Goal: Task Accomplishment & Management: Manage account settings

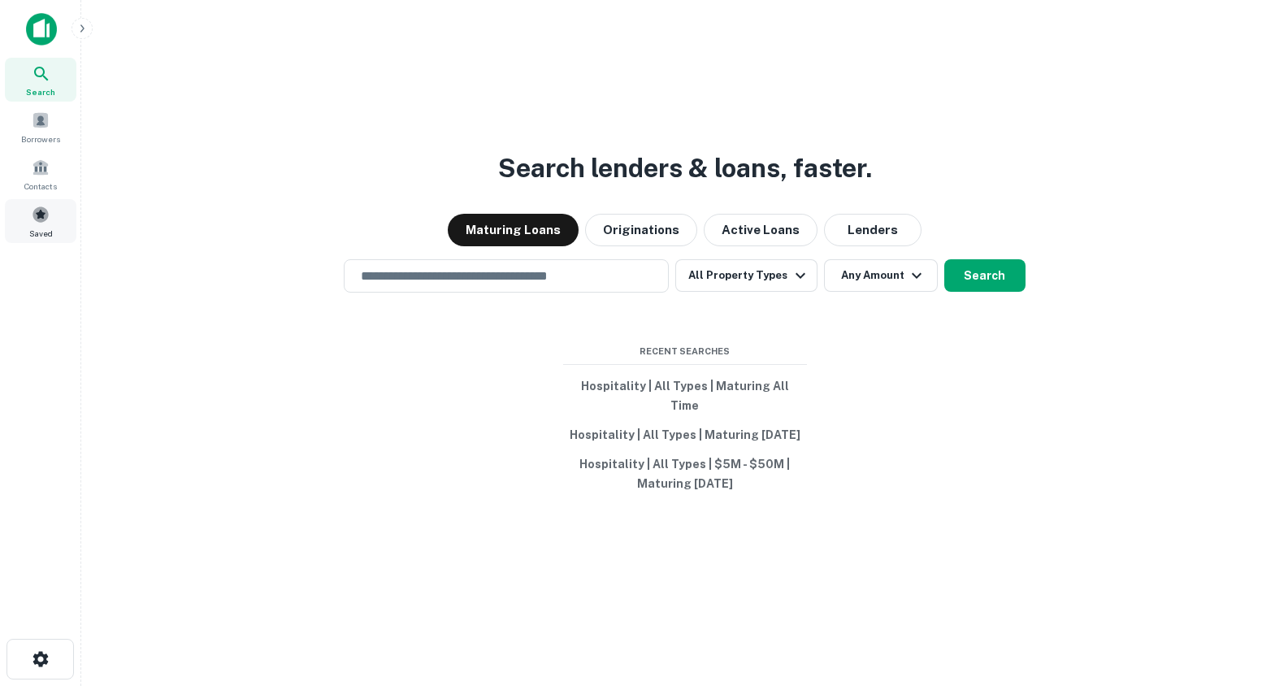
click at [44, 221] on span at bounding box center [41, 215] width 18 height 18
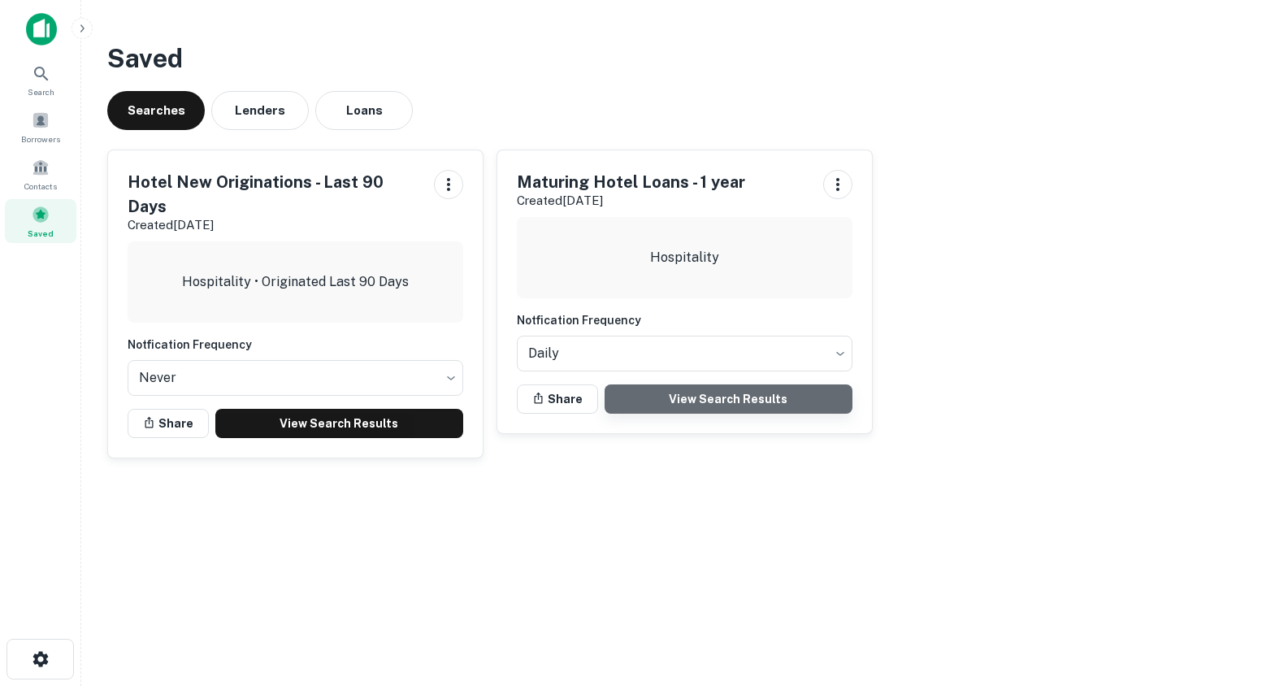
click at [727, 392] on link "View Search Results" at bounding box center [729, 398] width 248 height 29
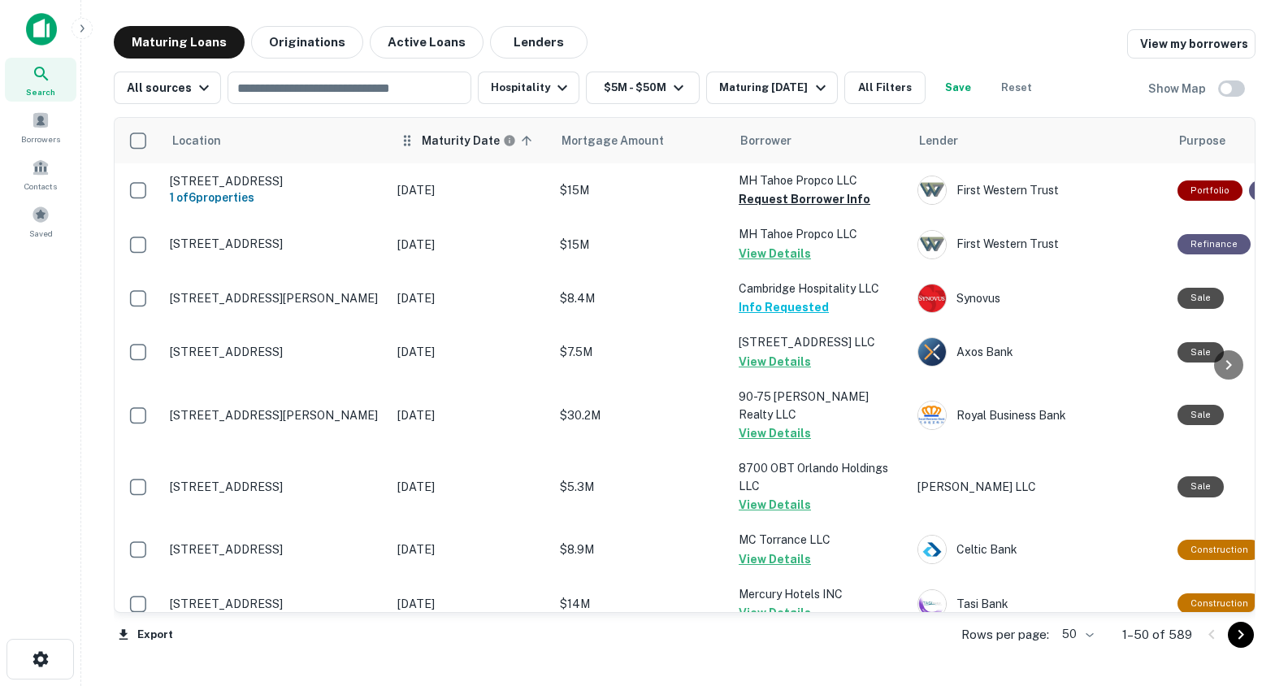
click at [525, 141] on icon at bounding box center [526, 140] width 15 height 15
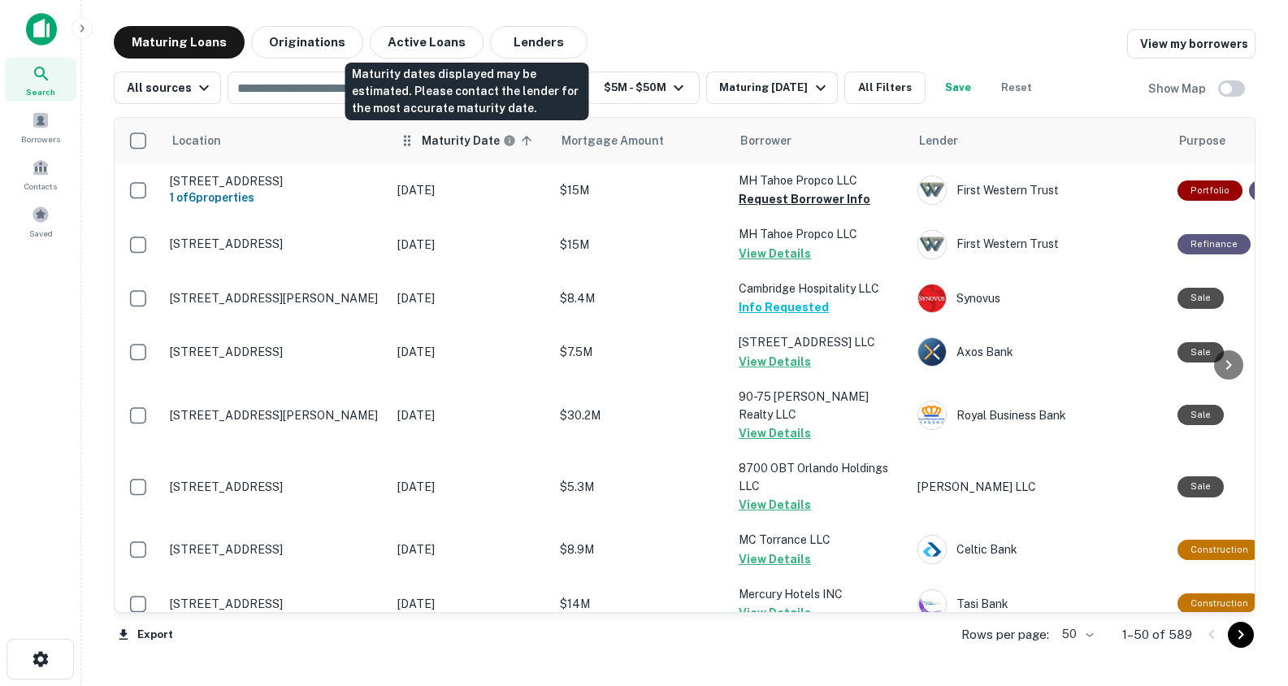
click at [504, 140] on icon "Maturity dates displayed may be estimated. Please contact the lender for the mo…" at bounding box center [509, 140] width 11 height 11
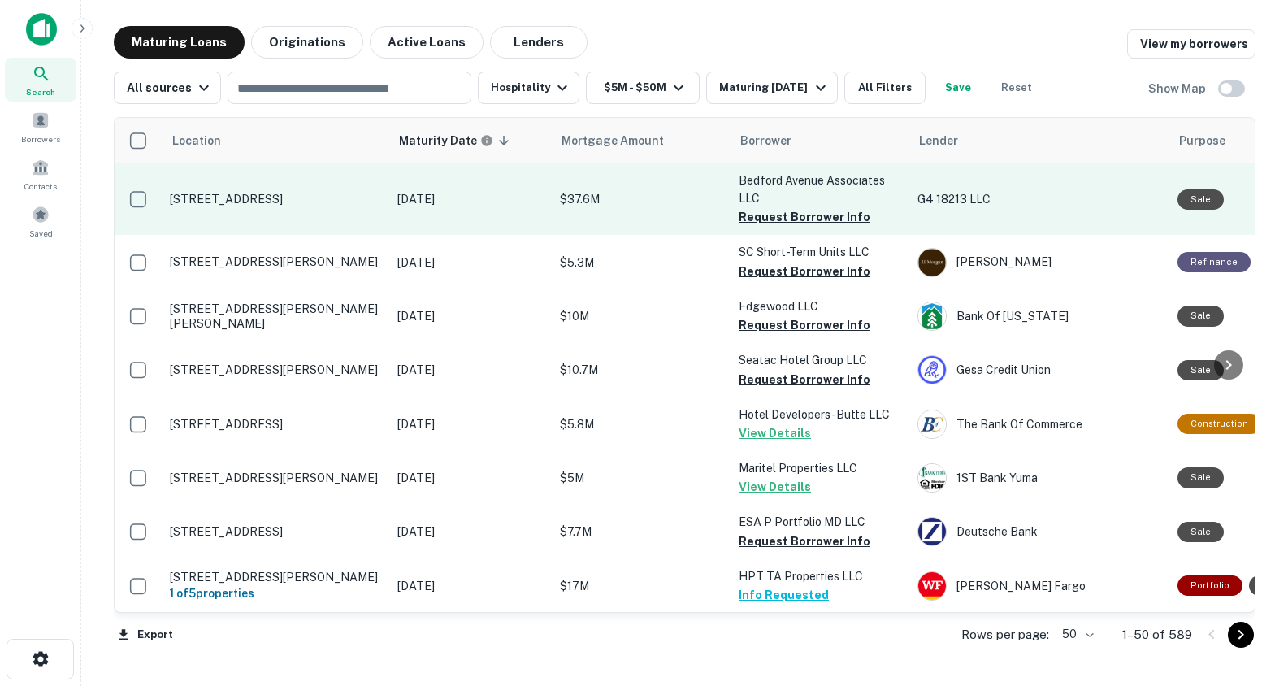
scroll to position [0, 1]
click at [809, 222] on button "Request Borrower Info" at bounding box center [804, 217] width 132 height 20
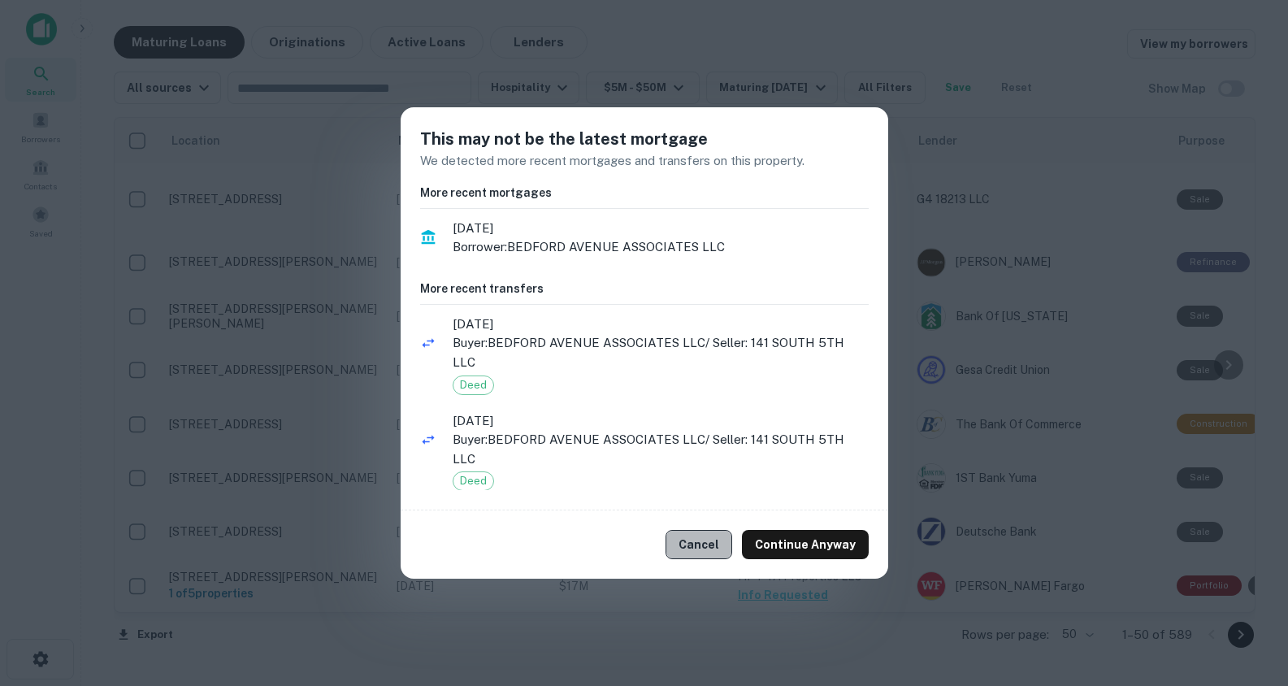
click at [724, 540] on button "Cancel" at bounding box center [698, 544] width 67 height 29
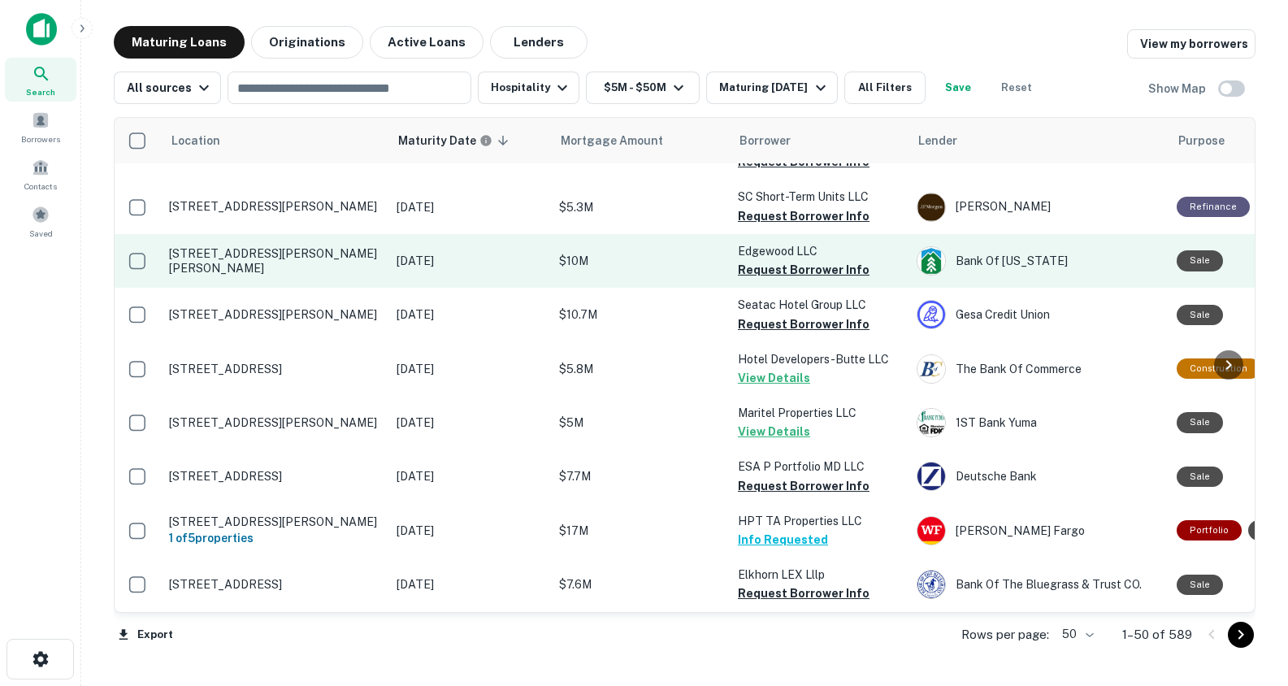
scroll to position [63, 1]
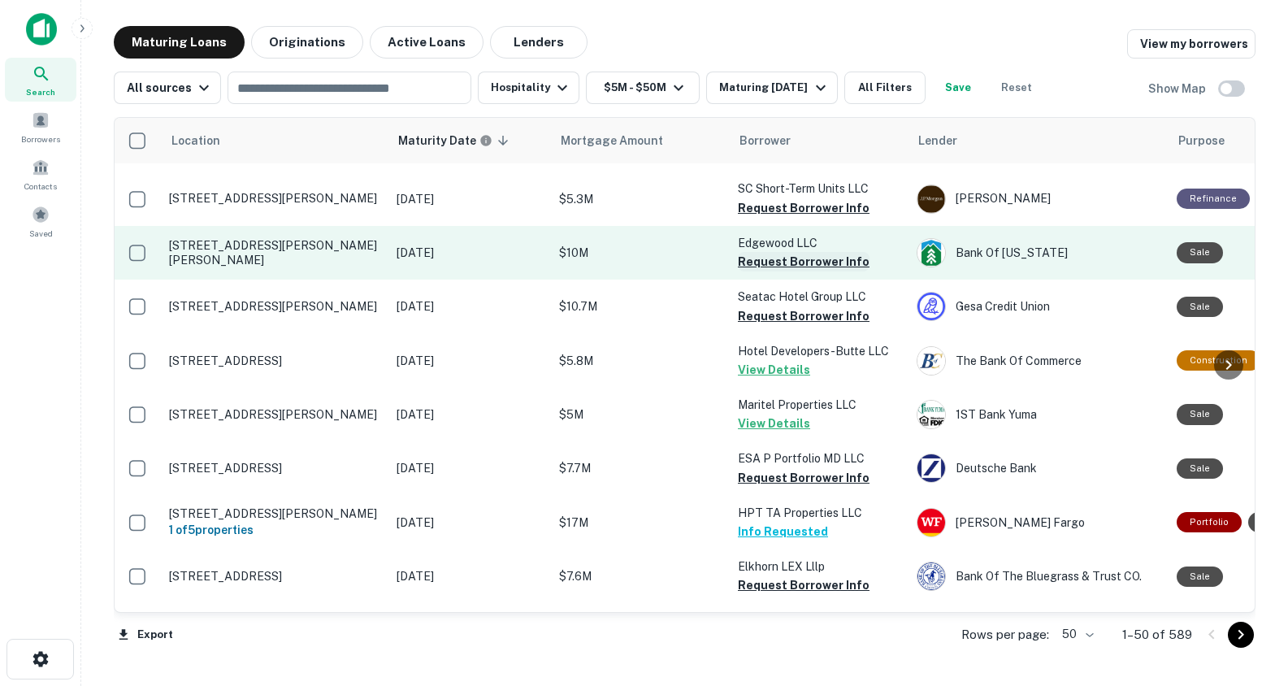
click at [752, 257] on button "Request Borrower Info" at bounding box center [804, 262] width 132 height 20
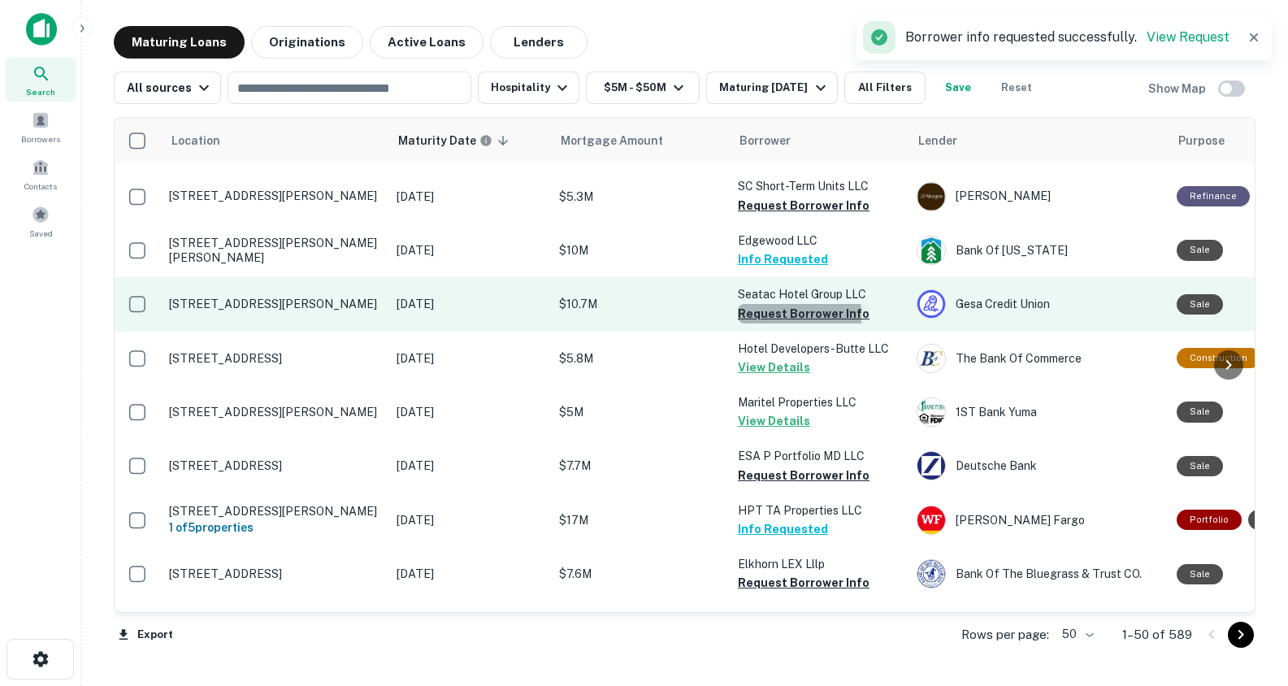
click at [758, 316] on button "Request Borrower Info" at bounding box center [804, 314] width 132 height 20
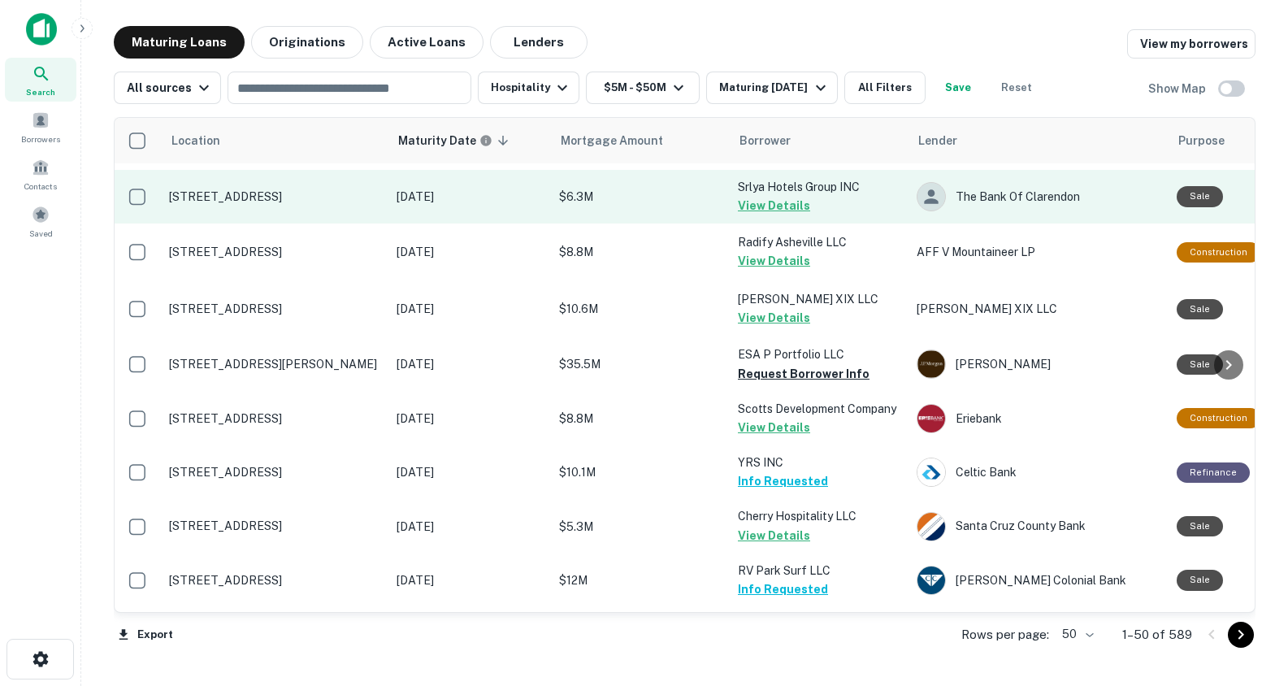
scroll to position [2430, 1]
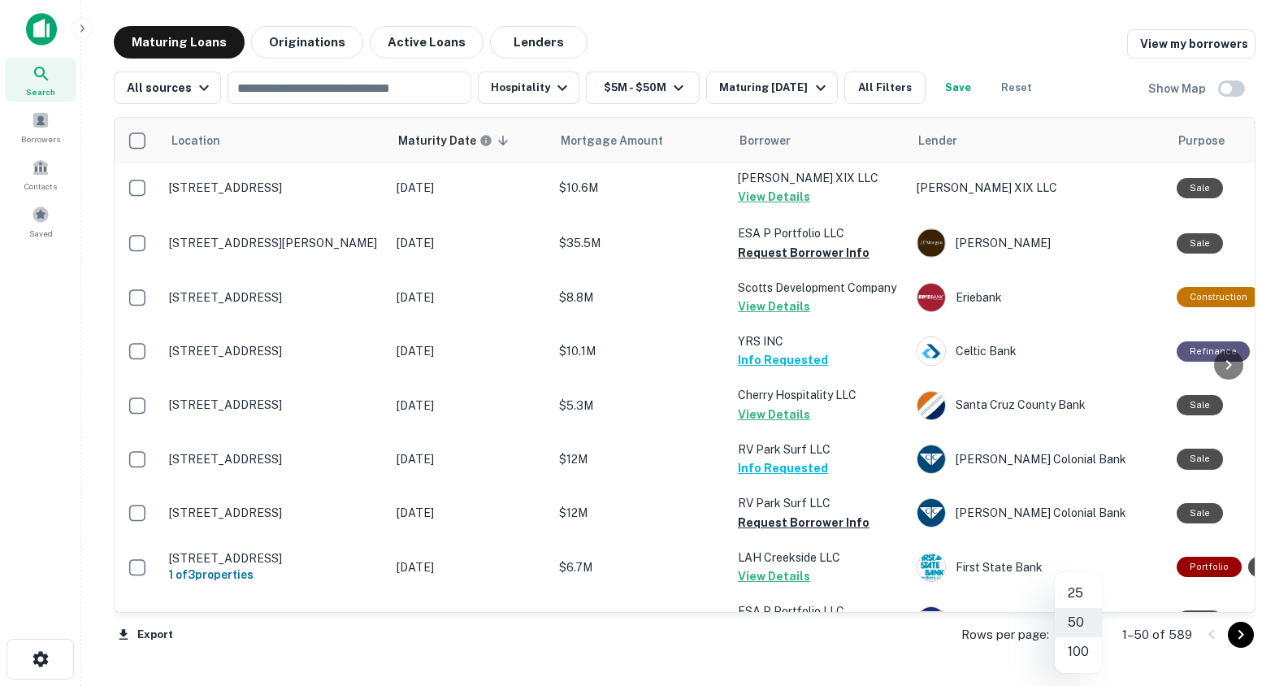
click at [1088, 633] on body "Search Borrowers Contacts Saved Maturing Loans Originations Active Loans Lender…" at bounding box center [644, 343] width 1288 height 686
click at [1075, 656] on li "100" at bounding box center [1078, 651] width 47 height 29
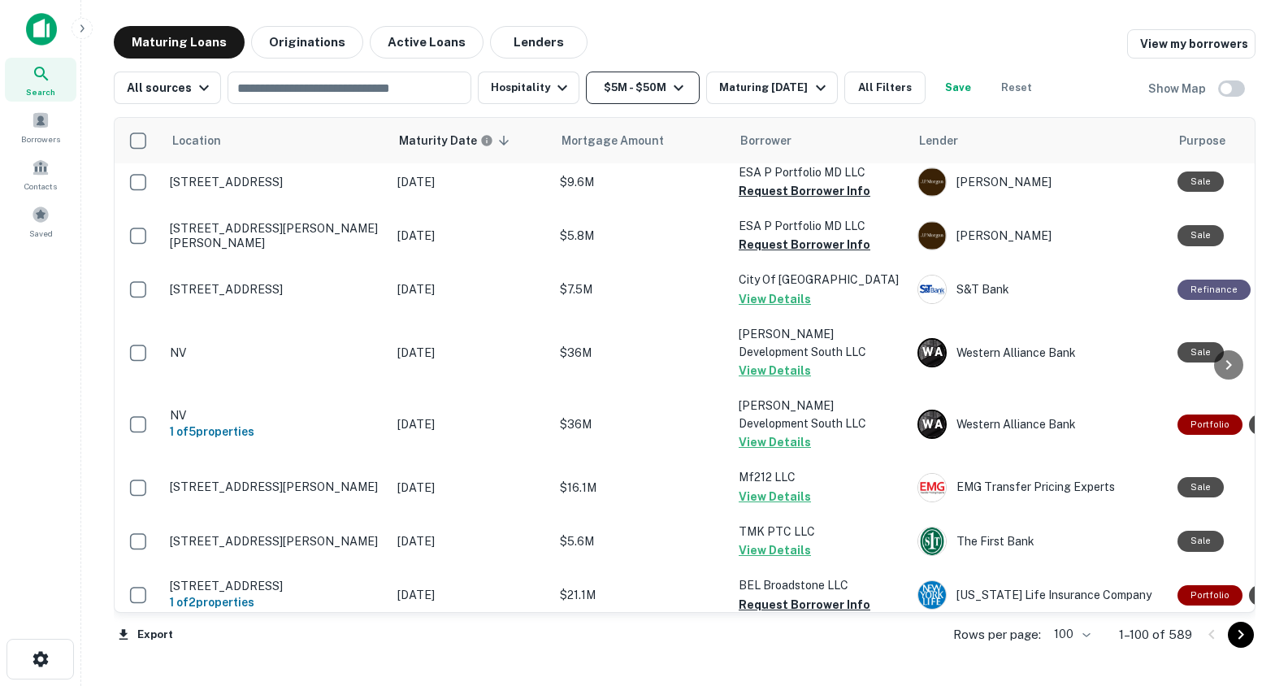
scroll to position [3388, 0]
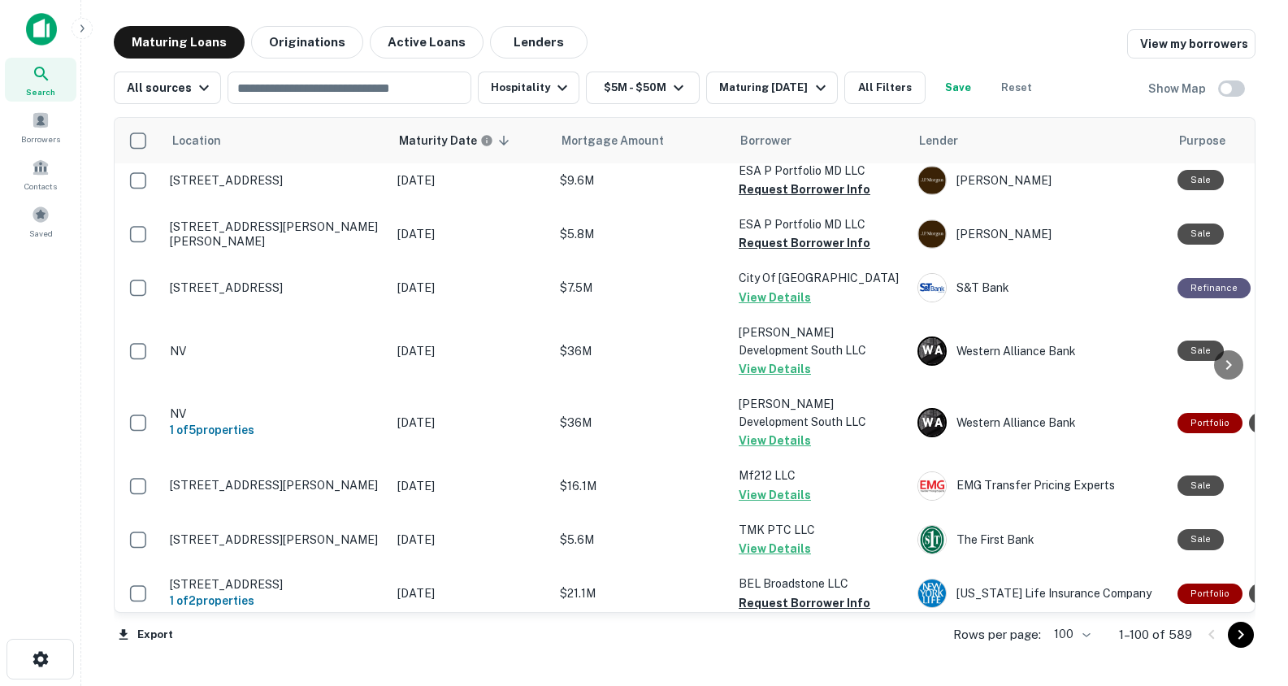
click at [46, 77] on icon at bounding box center [41, 74] width 14 height 14
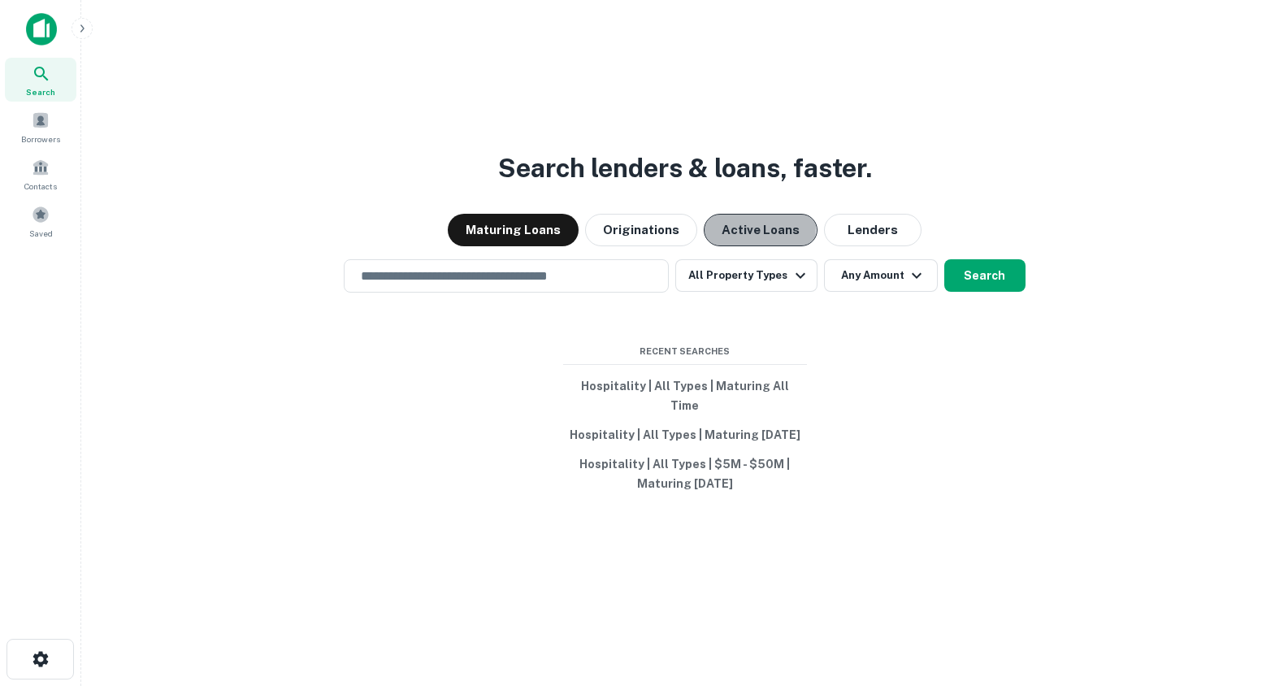
click at [747, 238] on button "Active Loans" at bounding box center [761, 230] width 114 height 33
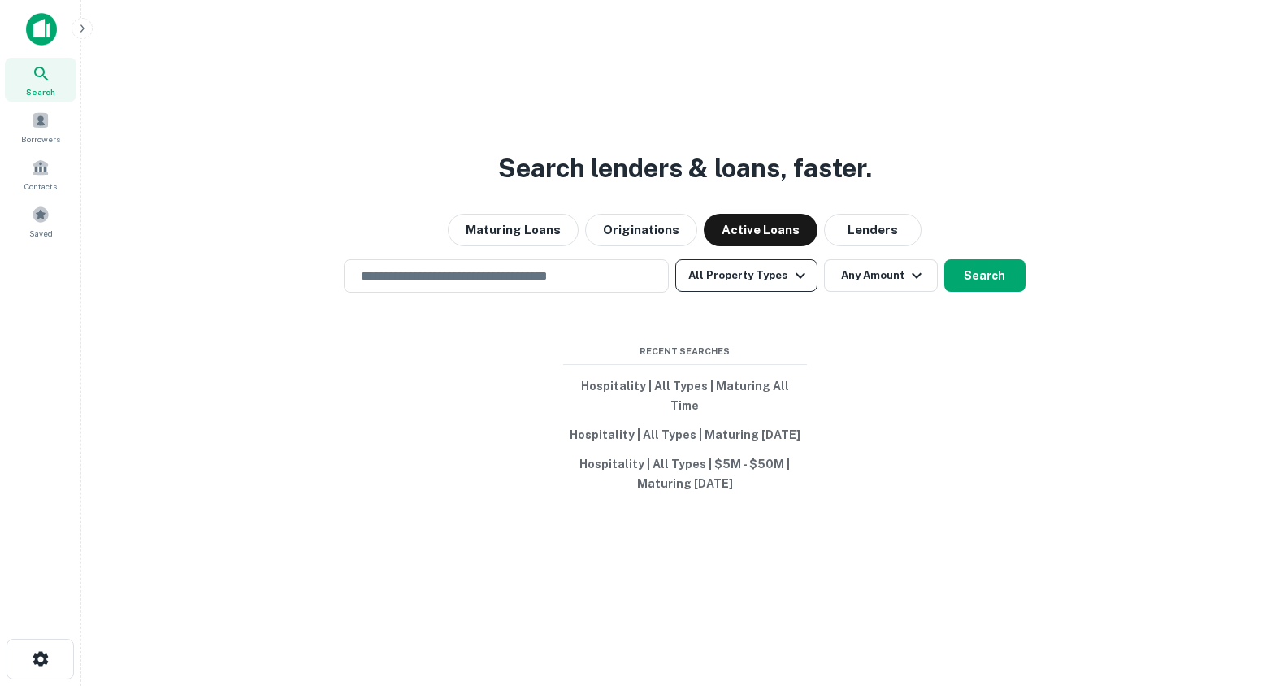
click at [724, 286] on button "All Property Types" at bounding box center [745, 275] width 141 height 33
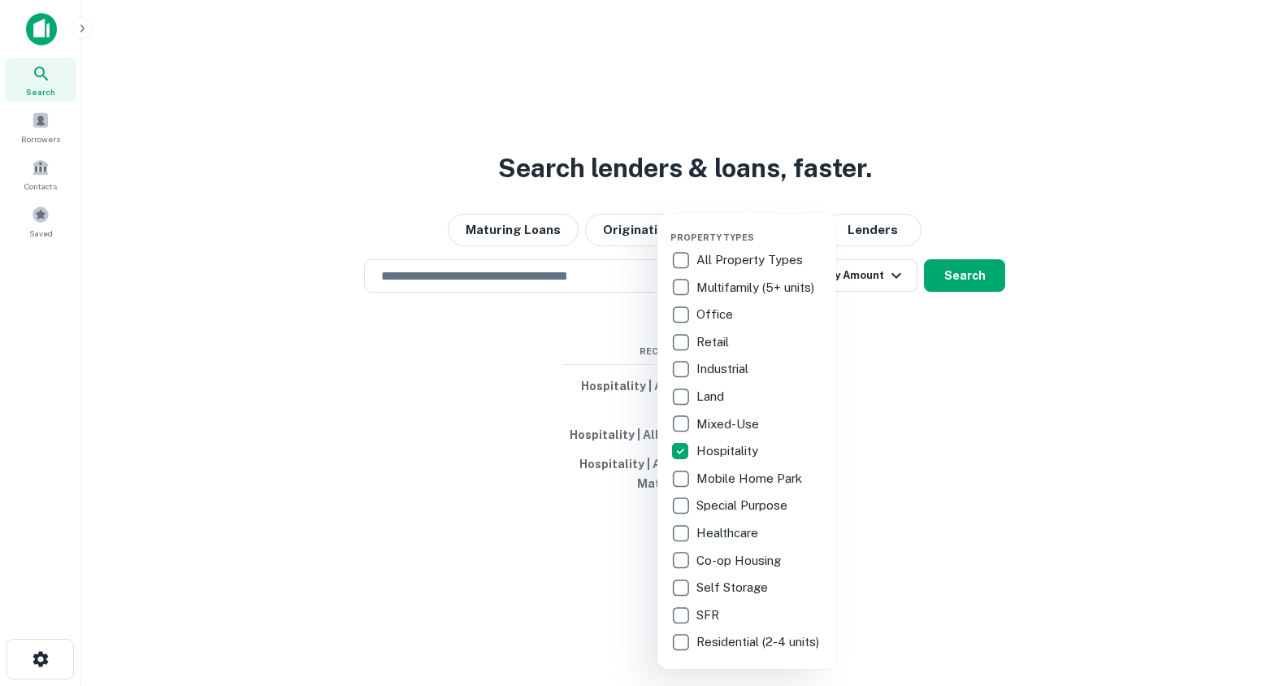
click at [884, 287] on div at bounding box center [644, 343] width 1288 height 686
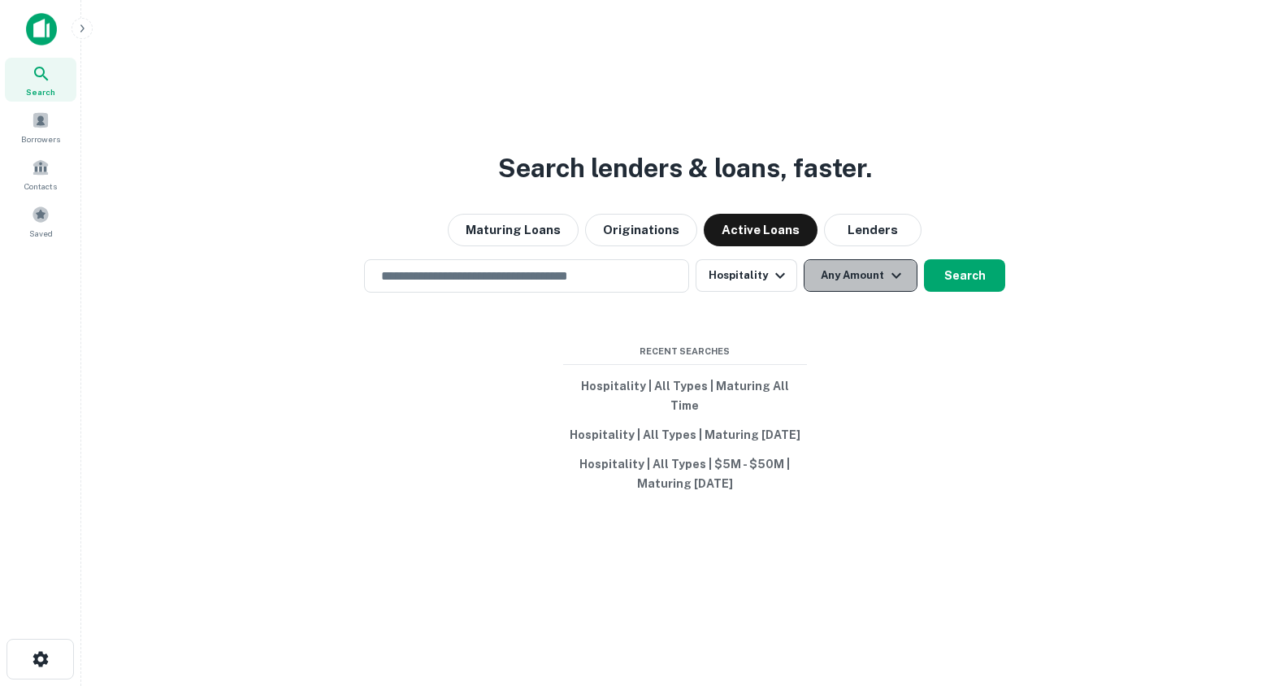
click at [875, 291] on button "Any Amount" at bounding box center [861, 275] width 114 height 33
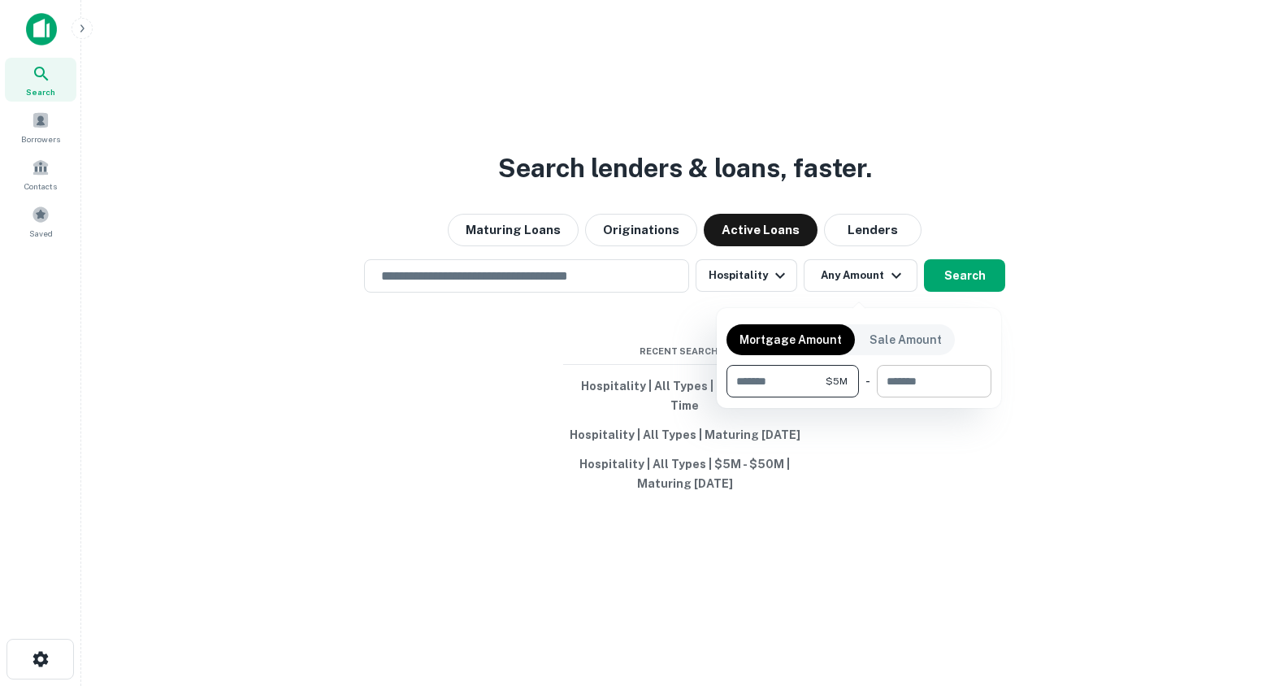
type input "*******"
click at [937, 389] on input "number" at bounding box center [928, 381] width 103 height 33
type input "********"
click at [968, 282] on div at bounding box center [644, 343] width 1288 height 686
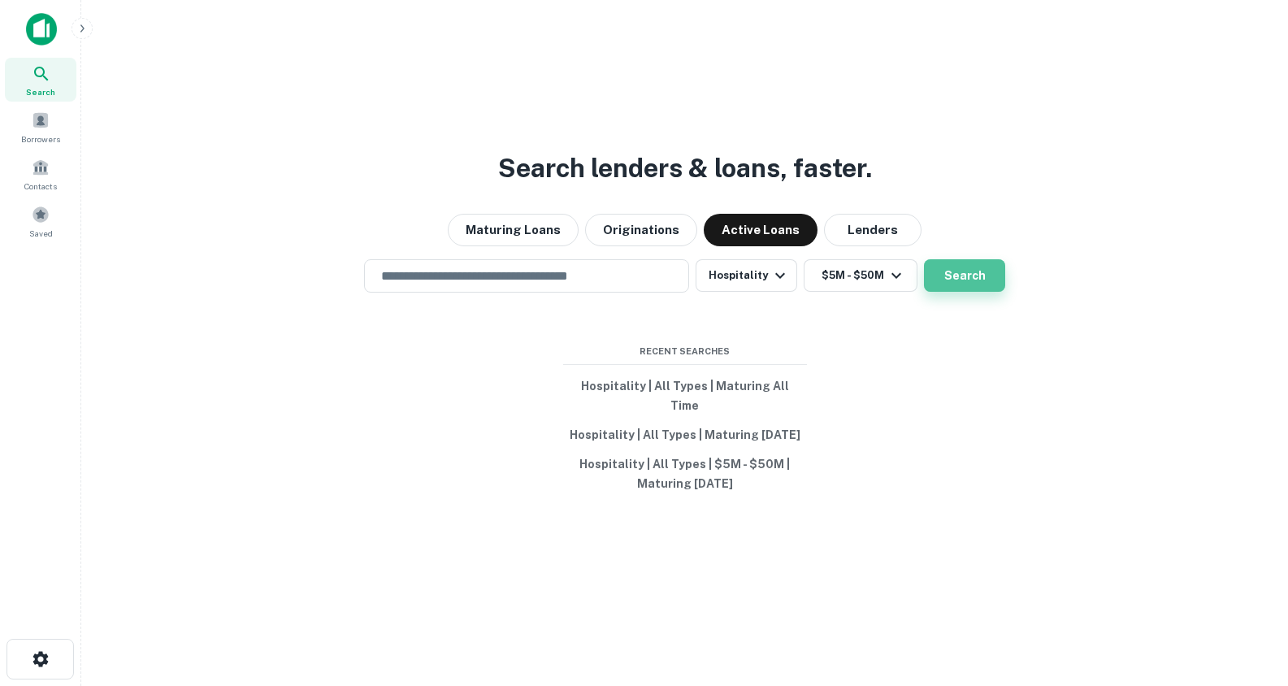
click at [955, 287] on button "Search" at bounding box center [964, 275] width 81 height 33
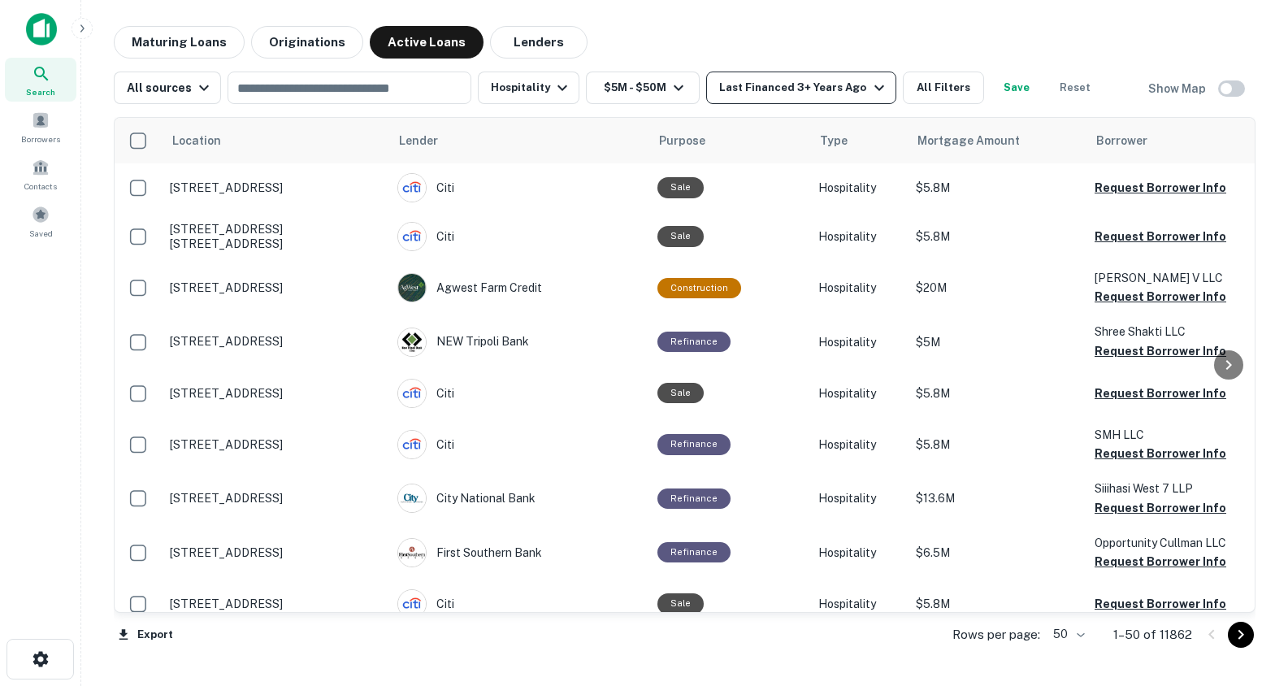
click at [869, 85] on icon "button" at bounding box center [879, 88] width 20 height 20
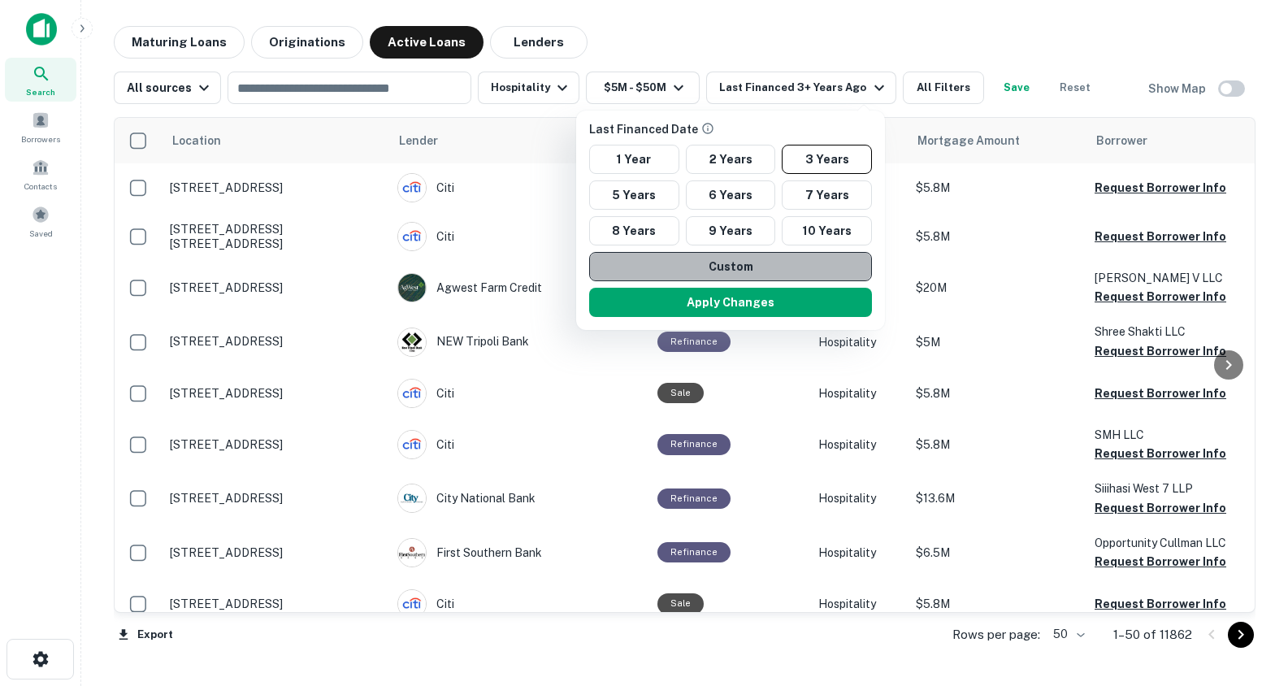
click at [708, 268] on button "Custom" at bounding box center [730, 266] width 283 height 29
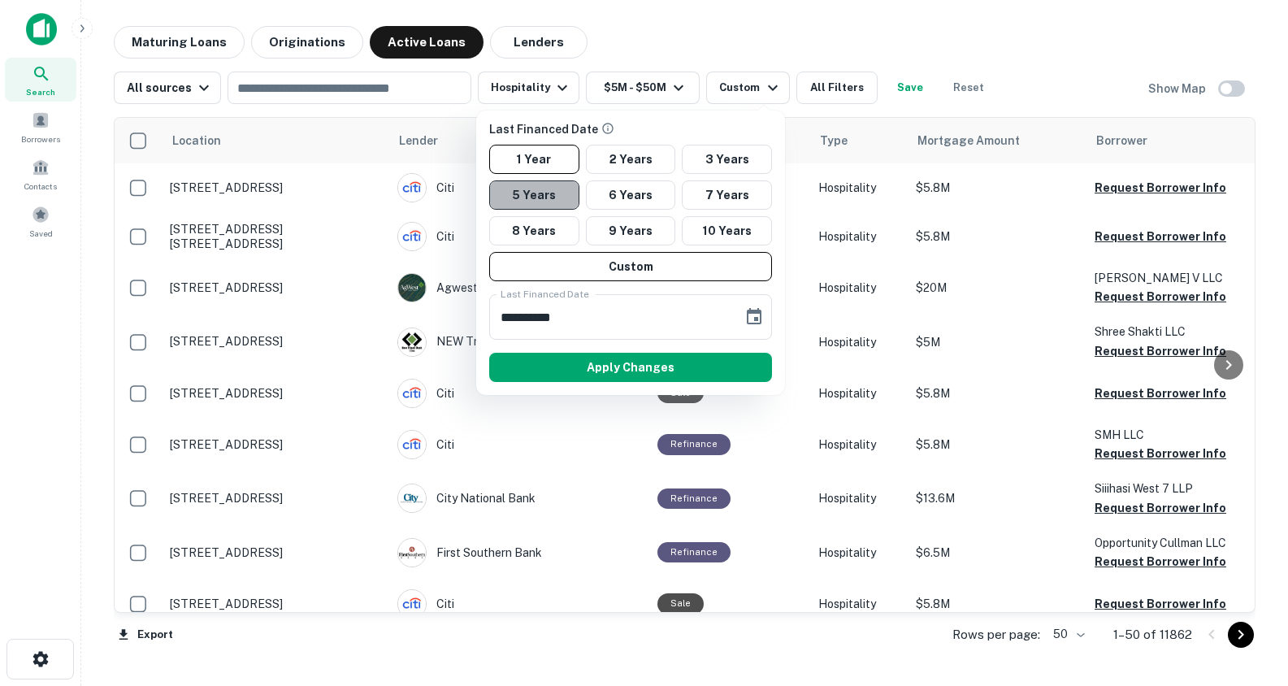
click at [530, 192] on button "5 Years" at bounding box center [534, 194] width 90 height 29
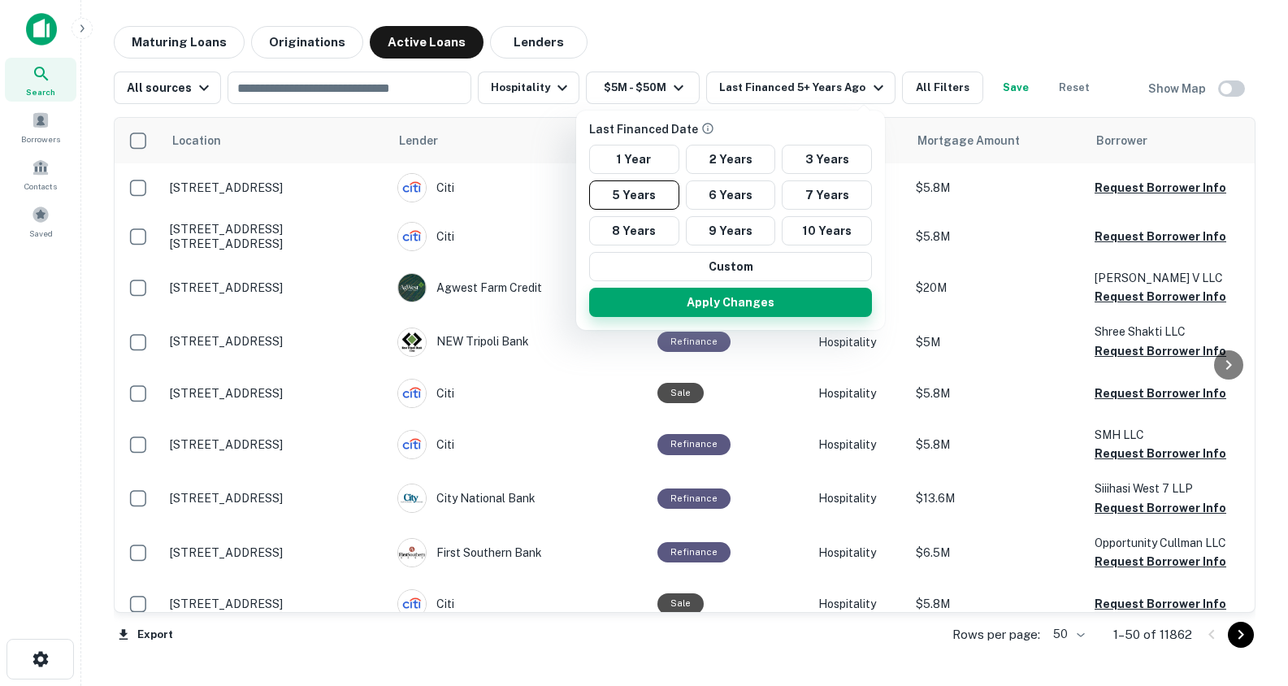
click at [732, 299] on button "Apply Changes" at bounding box center [730, 302] width 283 height 29
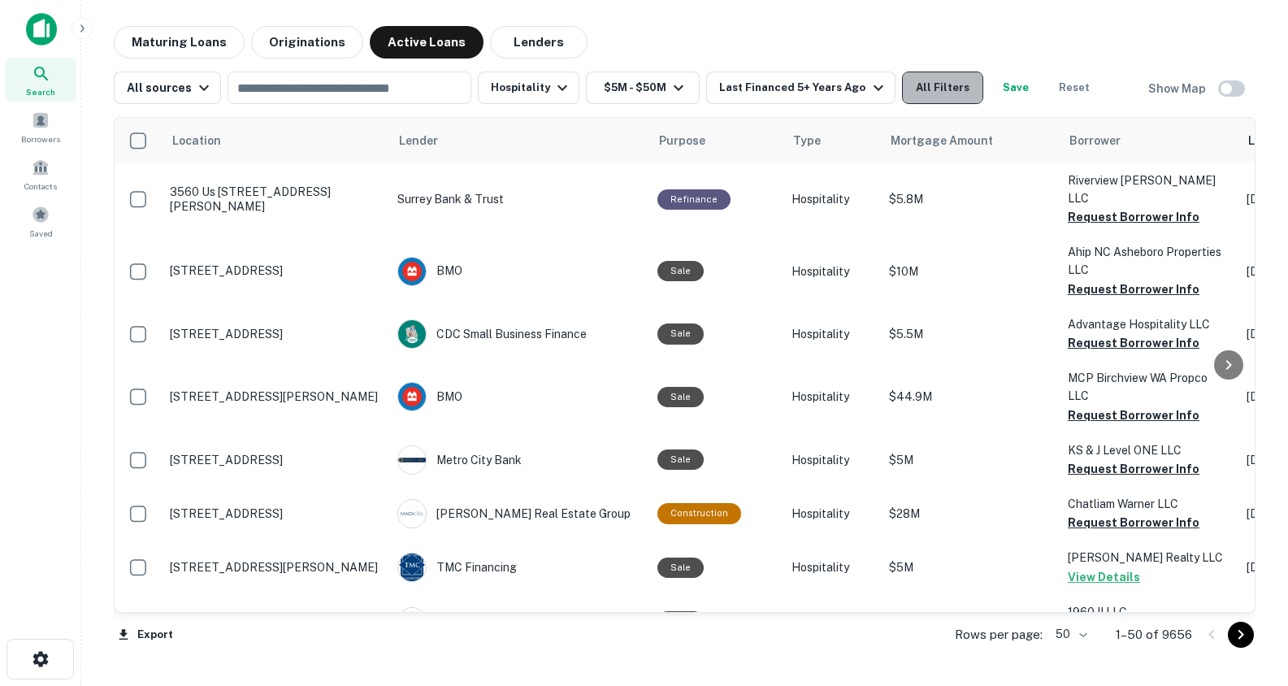
click at [951, 91] on button "All Filters" at bounding box center [942, 88] width 81 height 33
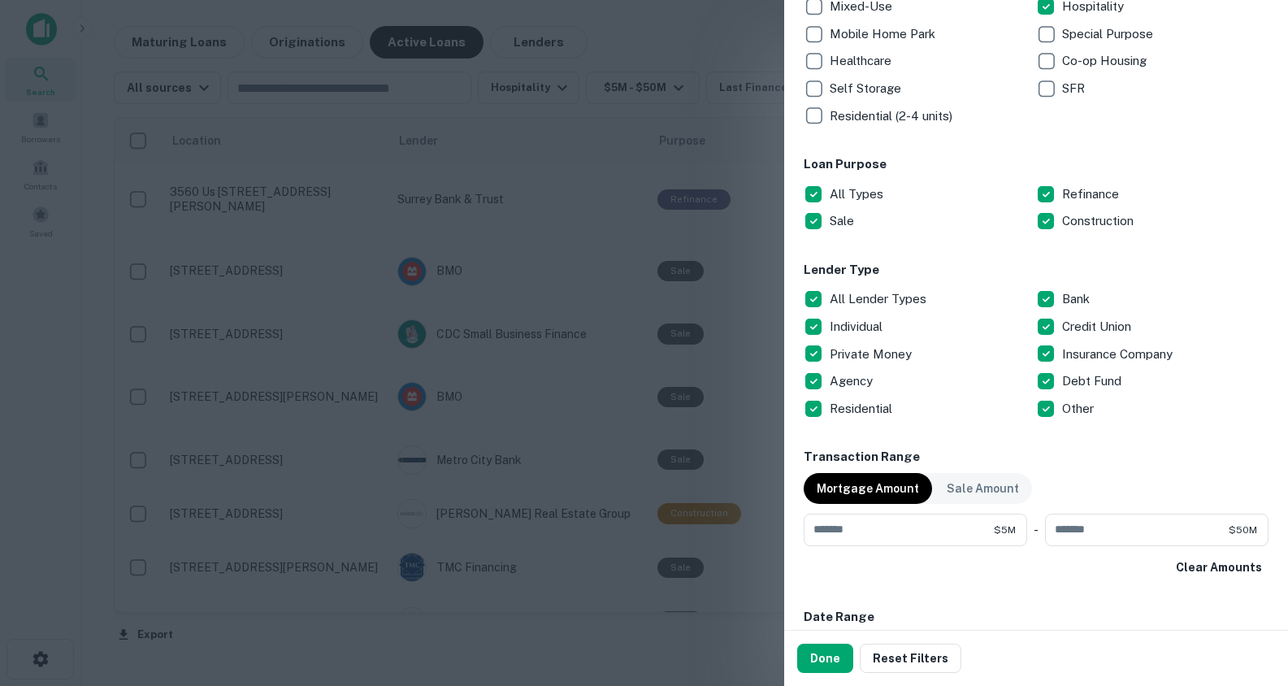
scroll to position [418, 0]
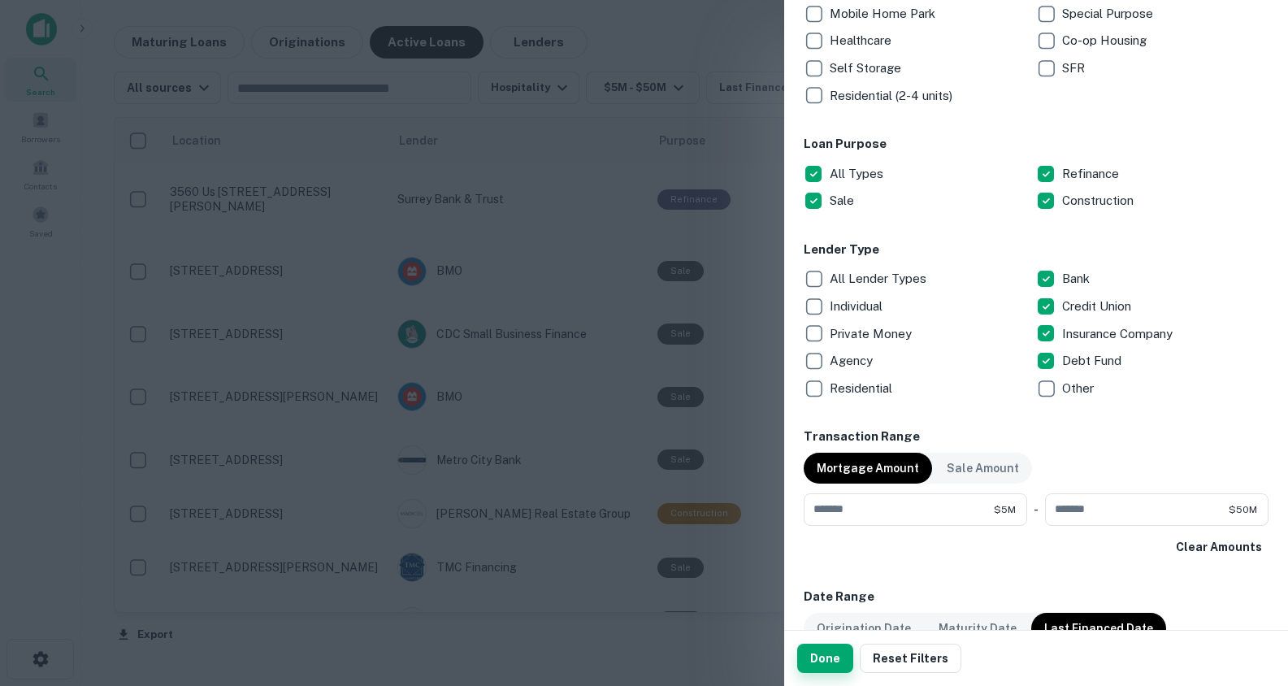
click at [817, 658] on button "Done" at bounding box center [825, 658] width 56 height 29
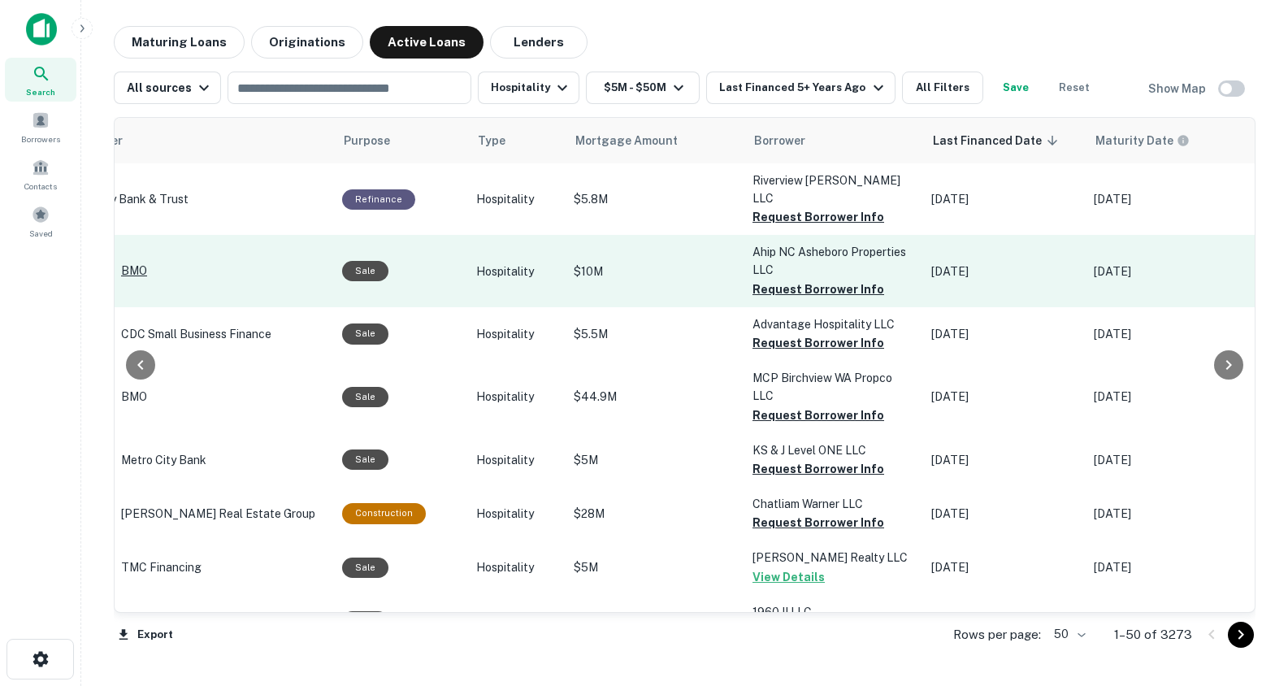
scroll to position [0, 311]
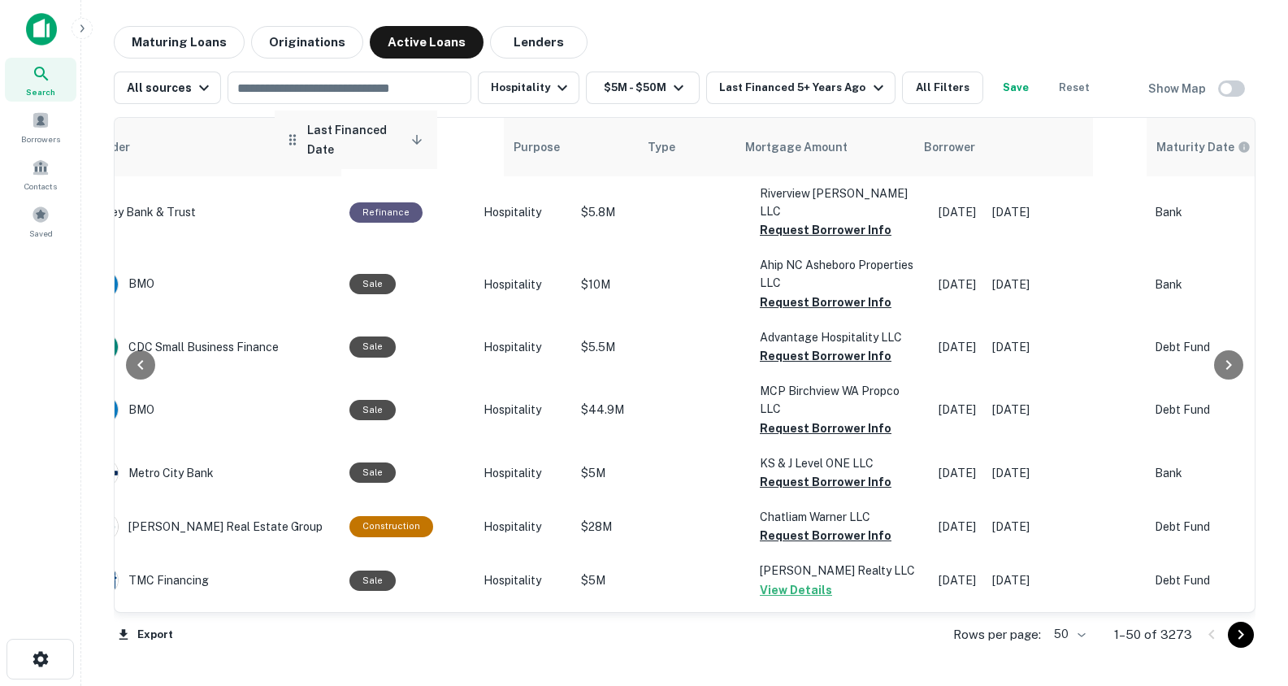
drag, startPoint x: 945, startPoint y: 154, endPoint x: 408, endPoint y: 163, distance: 537.1
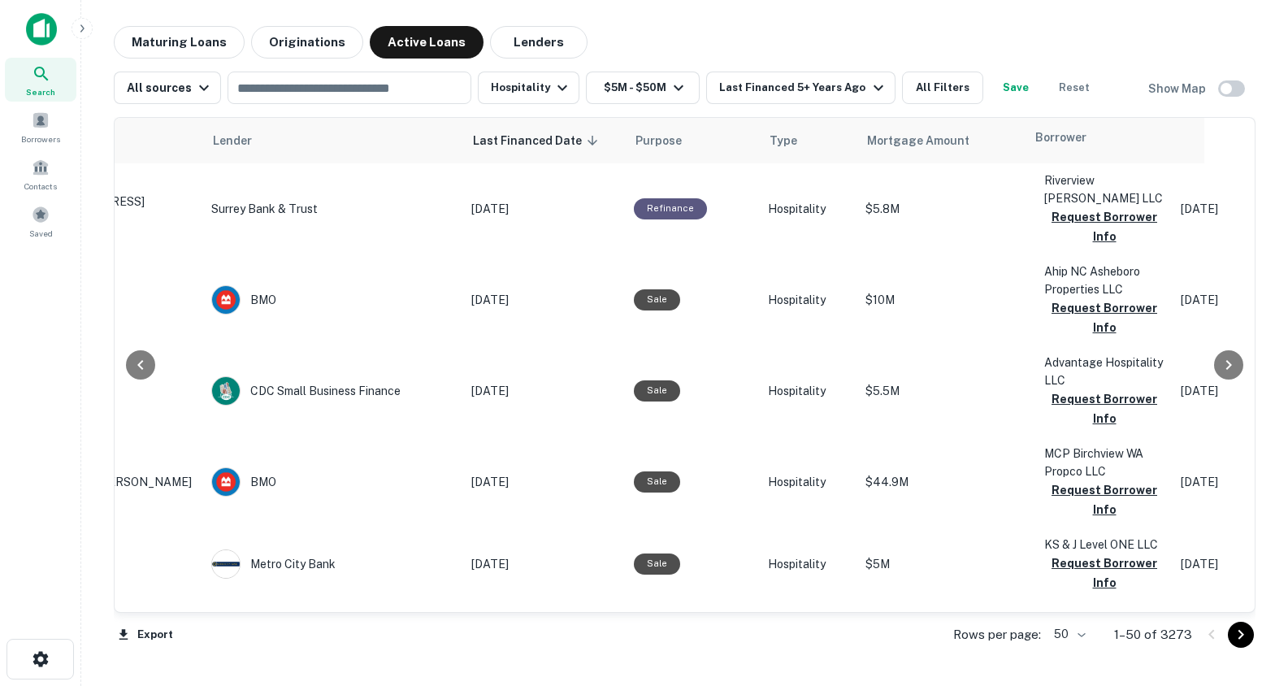
scroll to position [0, 187]
drag, startPoint x: 1036, startPoint y: 140, endPoint x: 618, endPoint y: 136, distance: 418.5
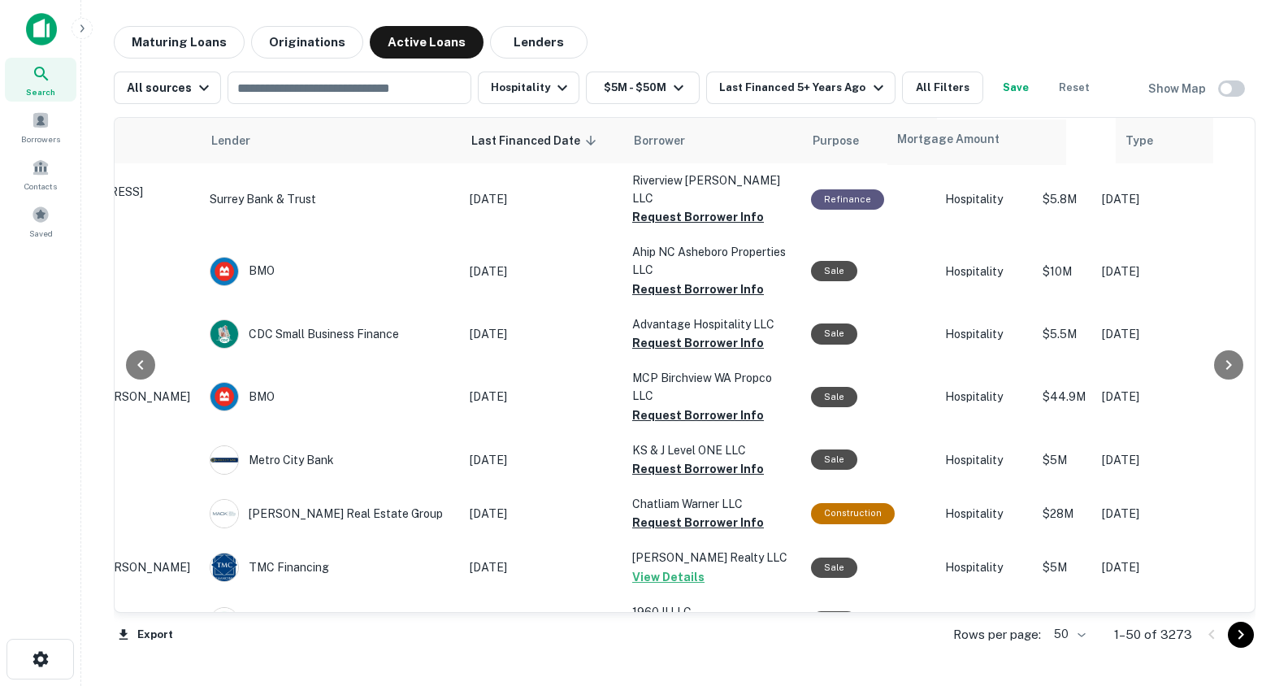
scroll to position [0, 189]
drag, startPoint x: 1045, startPoint y: 138, endPoint x: 792, endPoint y: 141, distance: 252.7
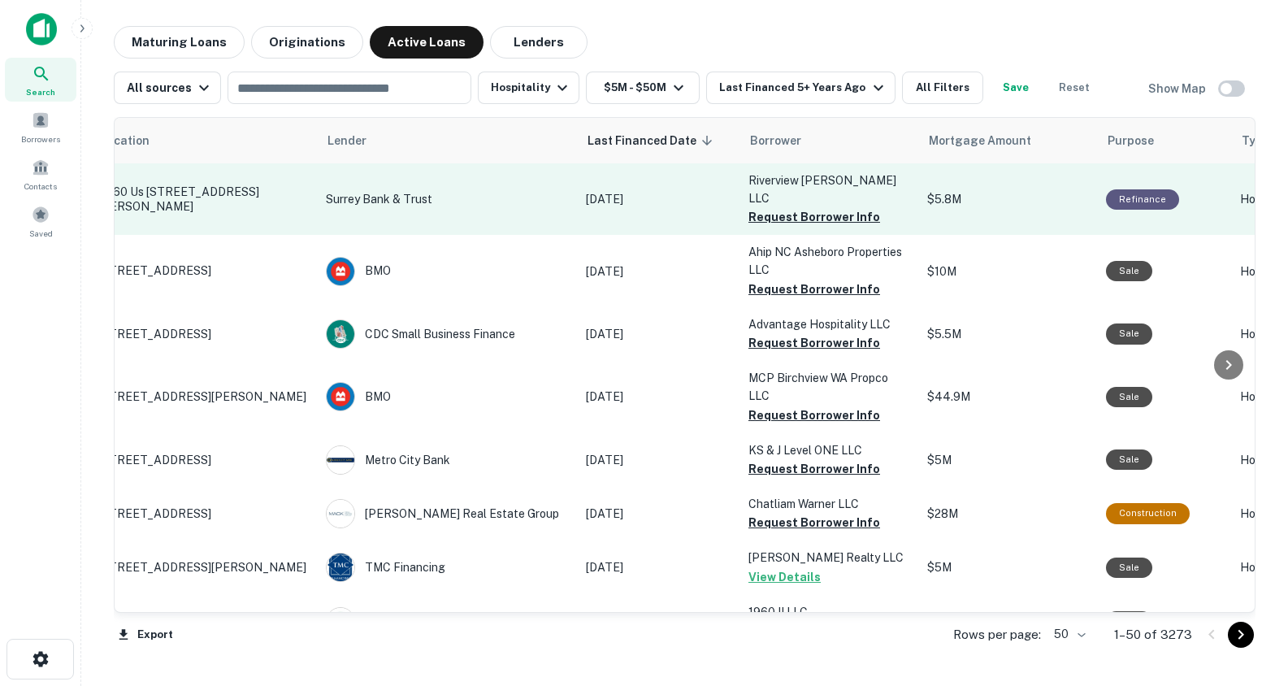
scroll to position [0, 0]
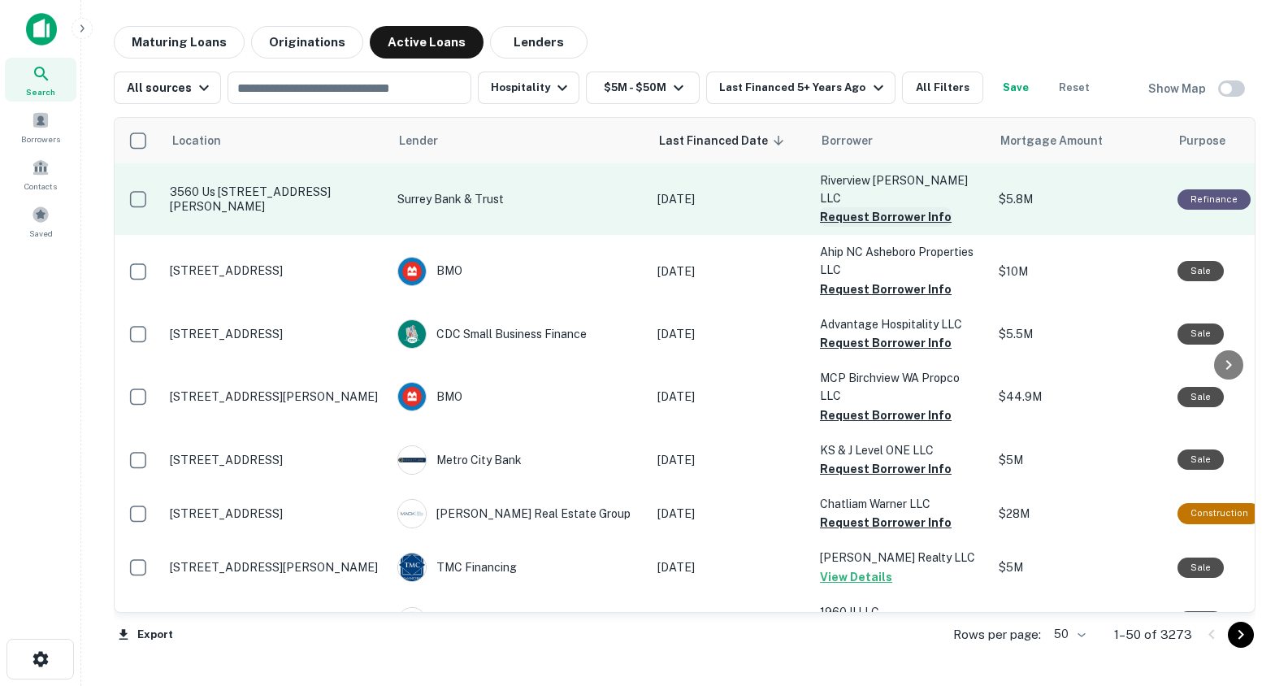
click at [852, 207] on button "Request Borrower Info" at bounding box center [886, 217] width 132 height 20
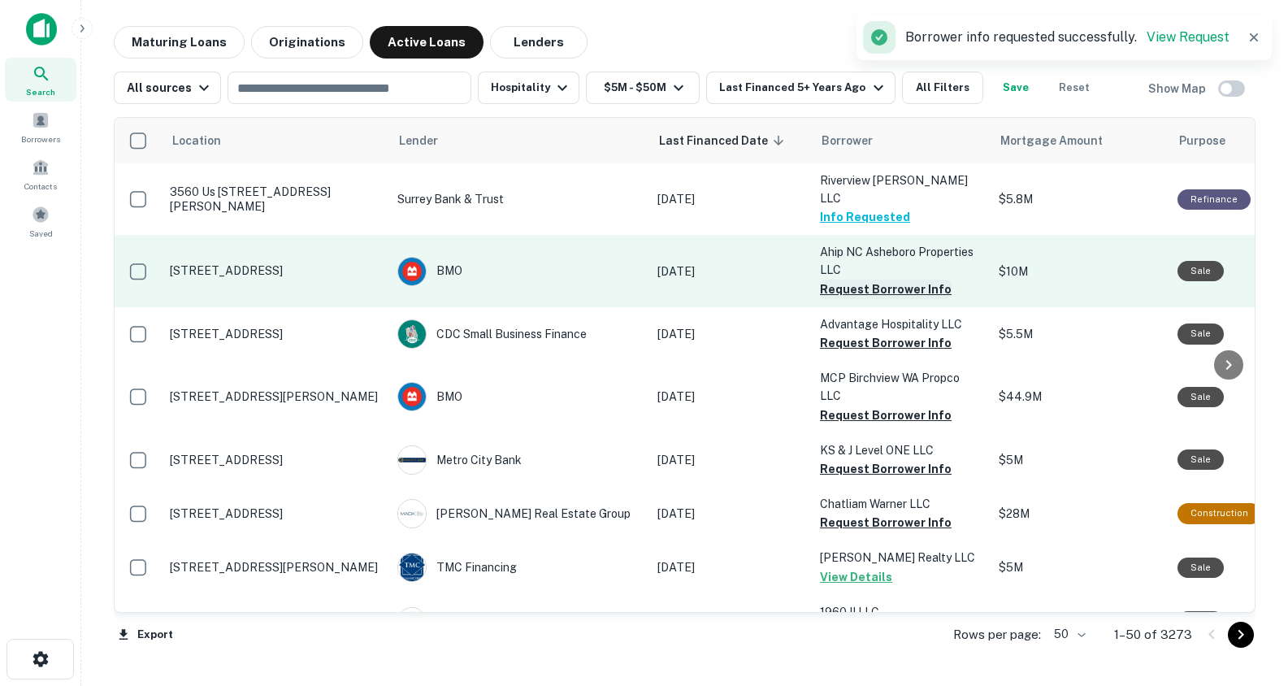
click at [858, 280] on button "Request Borrower Info" at bounding box center [886, 290] width 132 height 20
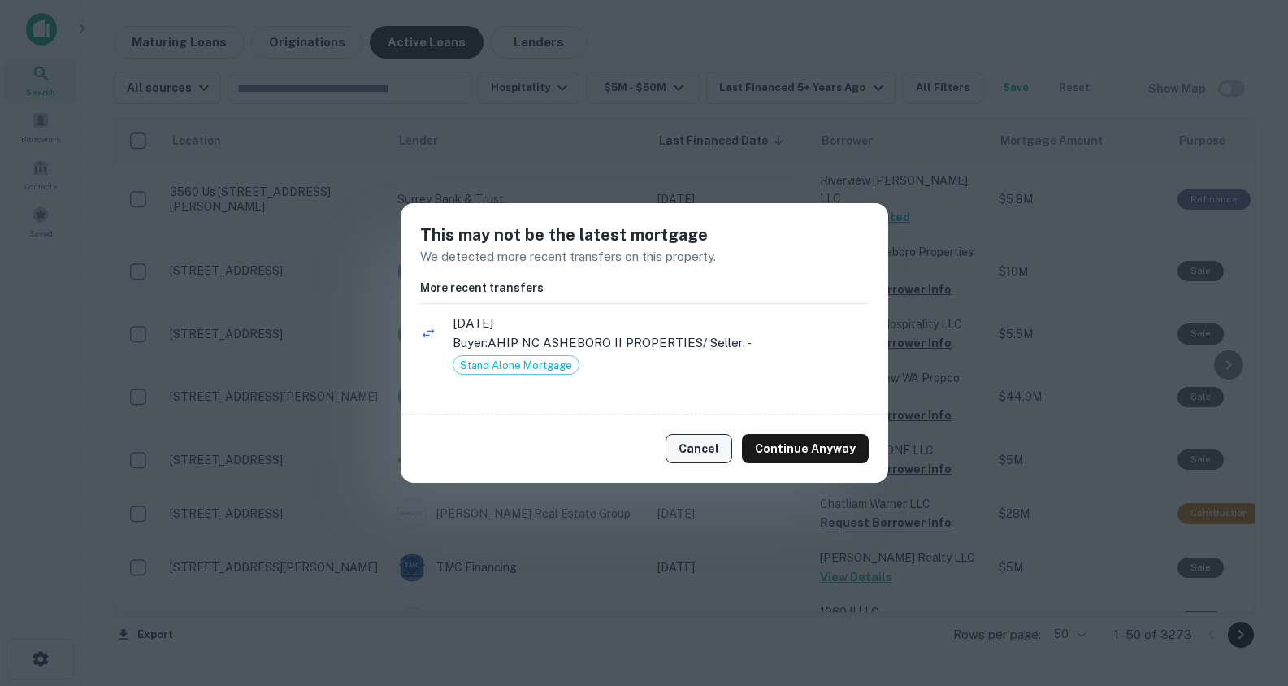
click at [706, 443] on button "Cancel" at bounding box center [698, 448] width 67 height 29
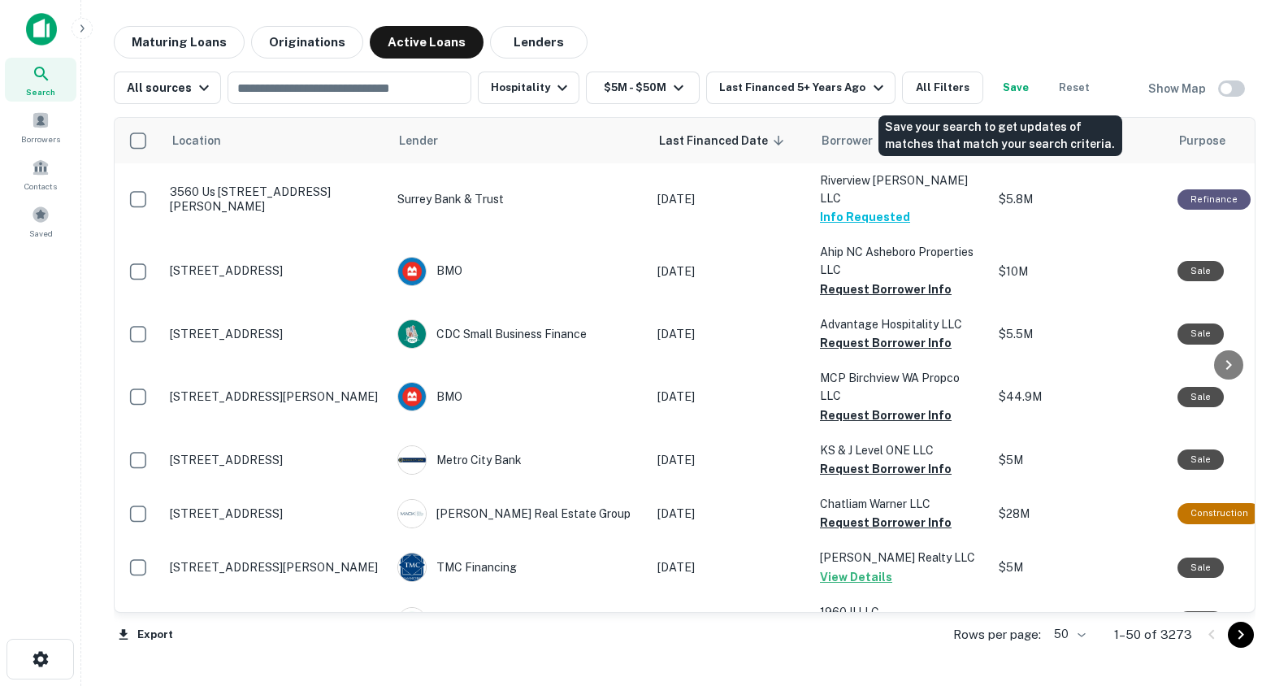
click at [1000, 92] on button "Save" at bounding box center [1016, 88] width 52 height 33
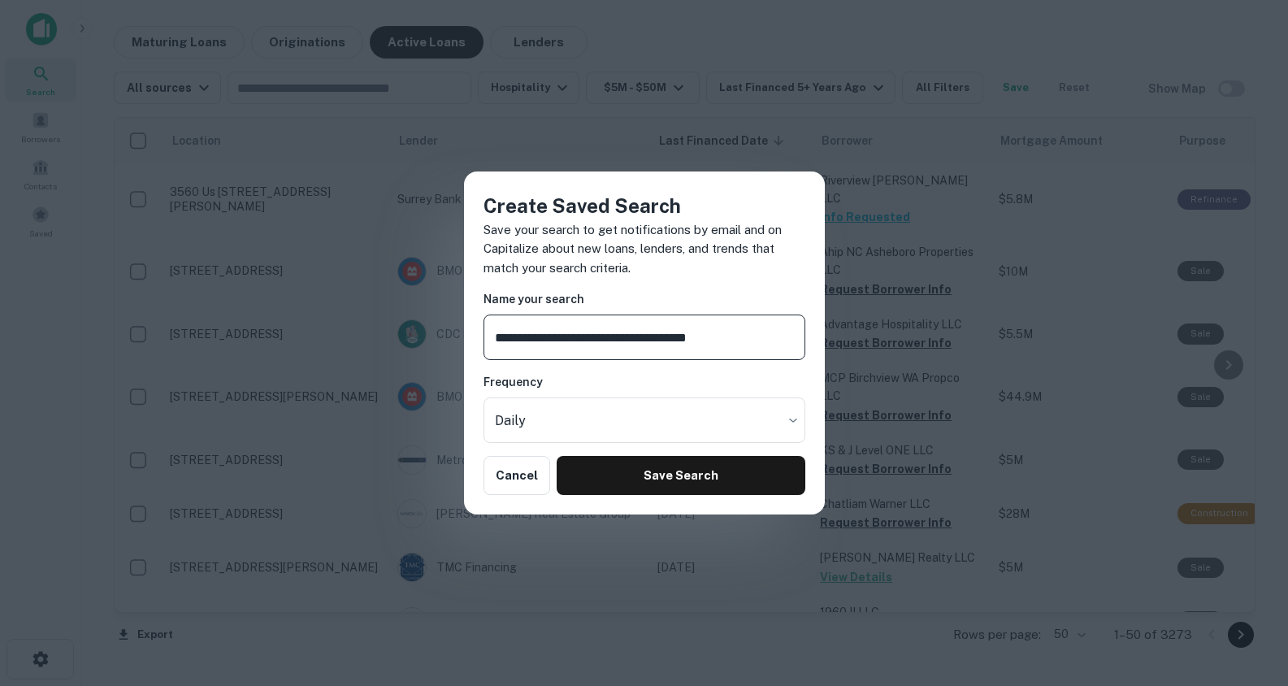
type input "**********"
click at [693, 471] on button "Save Search" at bounding box center [681, 475] width 248 height 39
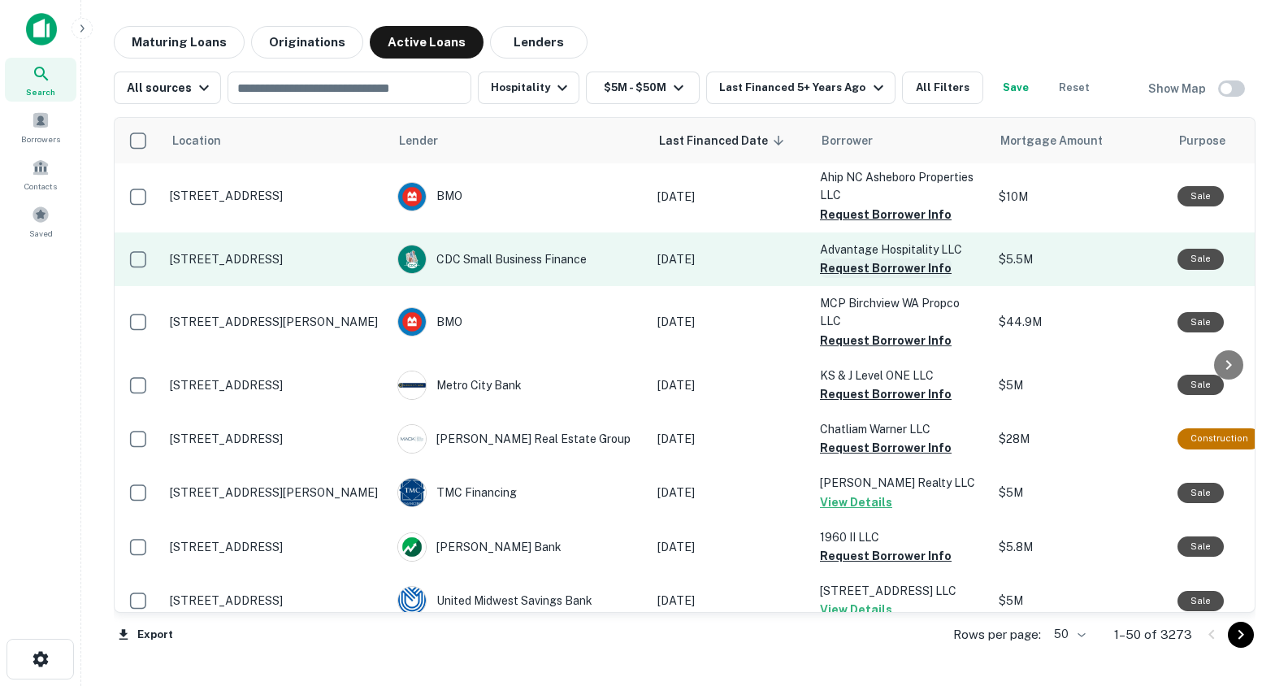
scroll to position [77, 0]
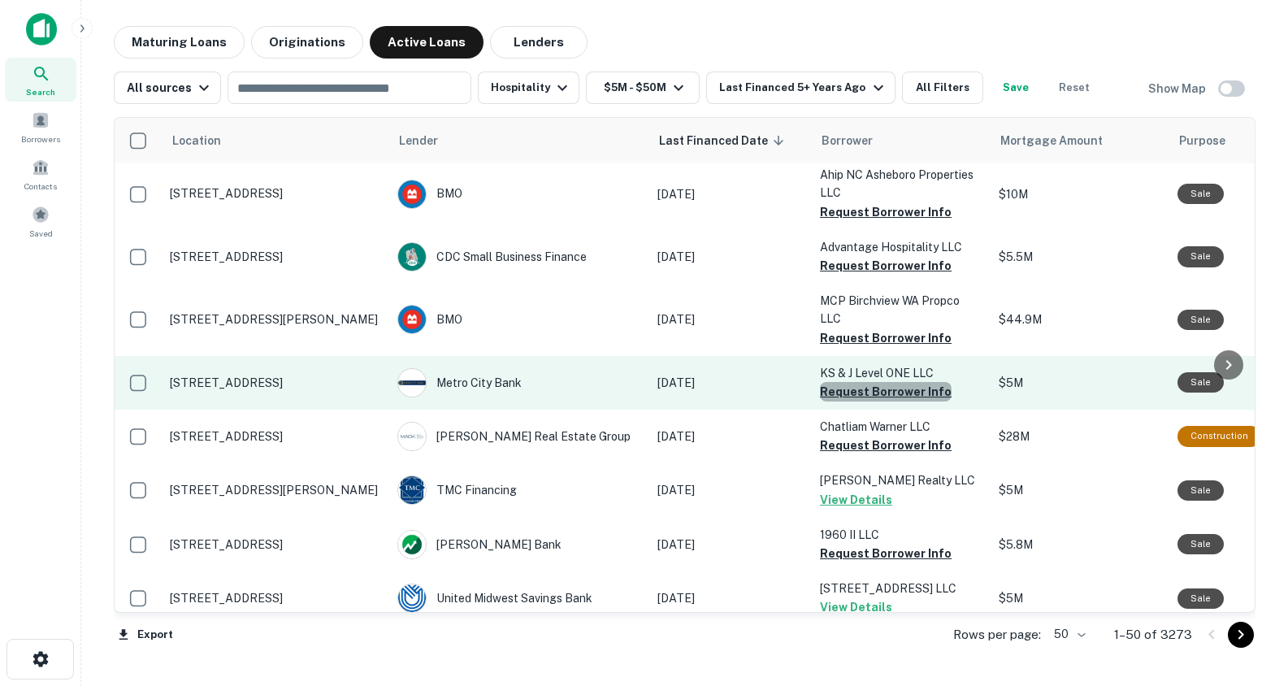
click at [885, 382] on button "Request Borrower Info" at bounding box center [886, 392] width 132 height 20
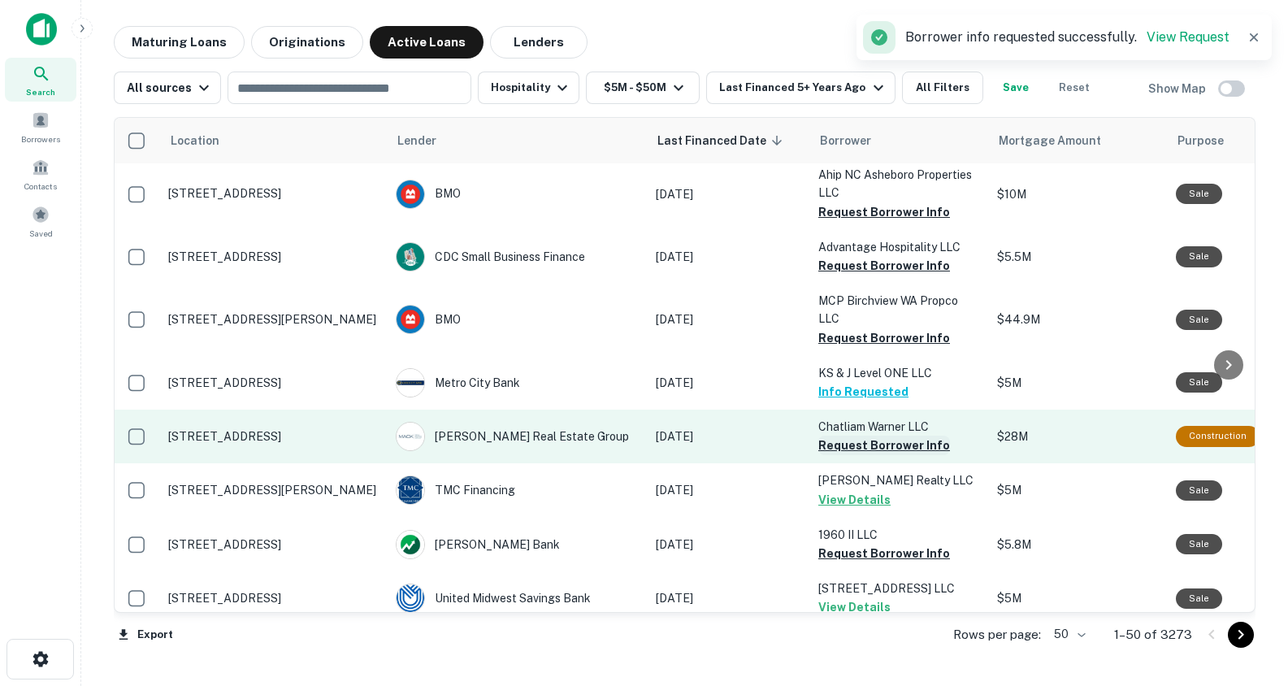
scroll to position [77, 1]
click at [882, 436] on button "Request Borrower Info" at bounding box center [885, 446] width 132 height 20
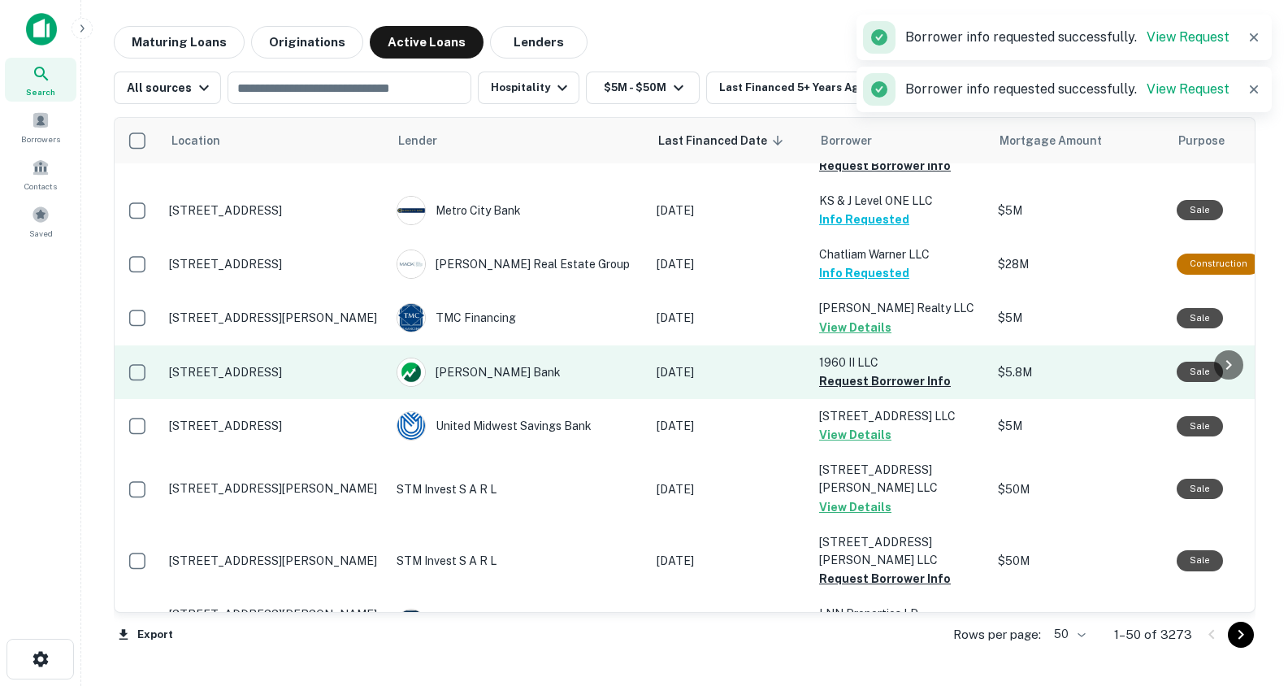
scroll to position [249, 1]
click at [865, 375] on button "Request Borrower Info" at bounding box center [885, 382] width 132 height 20
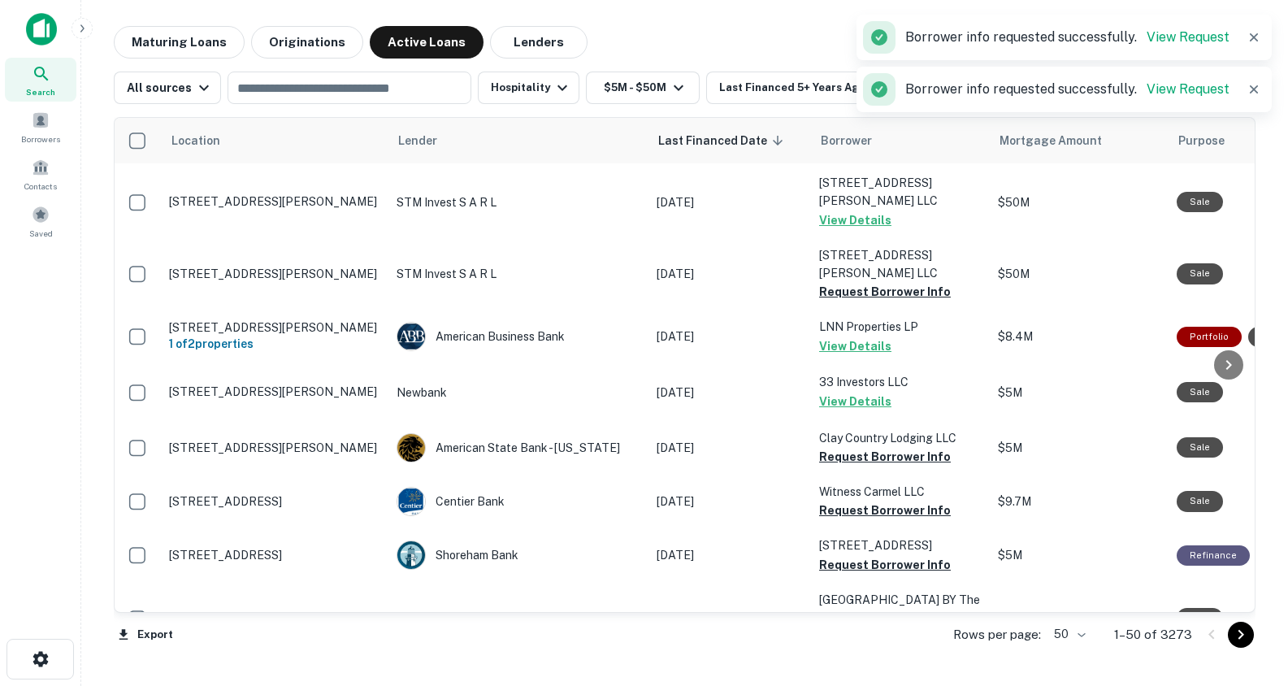
scroll to position [546, 1]
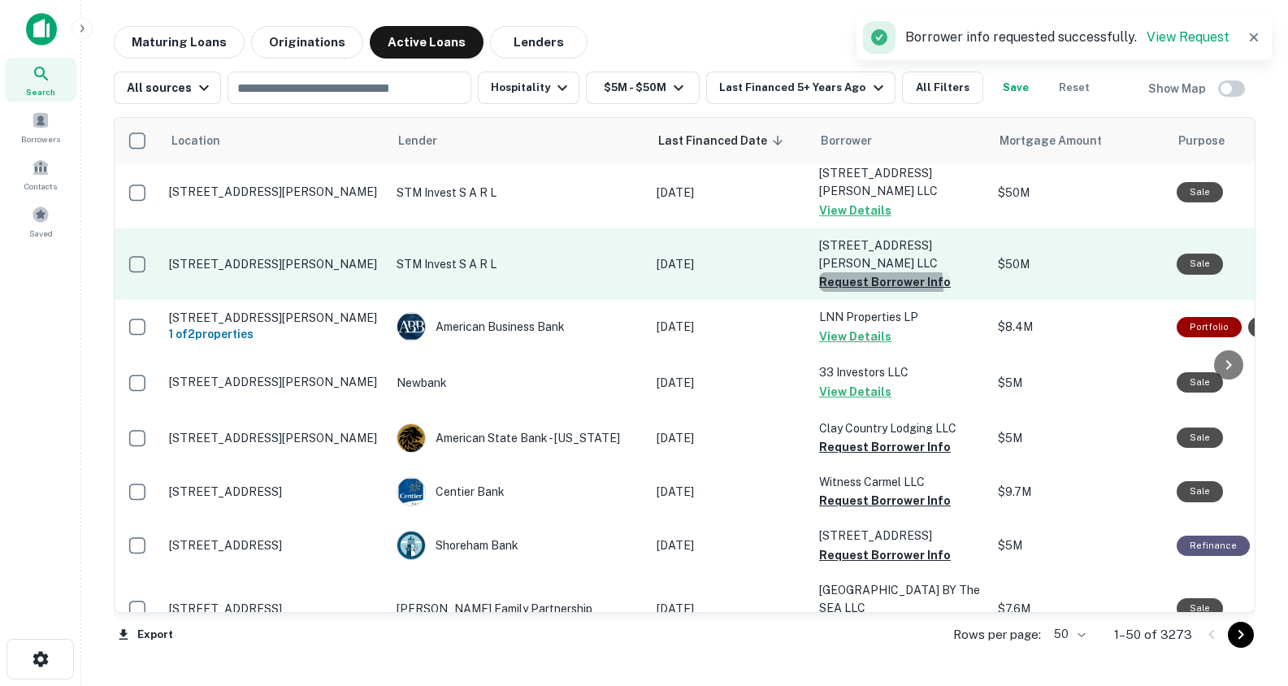
click at [870, 272] on button "Request Borrower Info" at bounding box center [885, 282] width 132 height 20
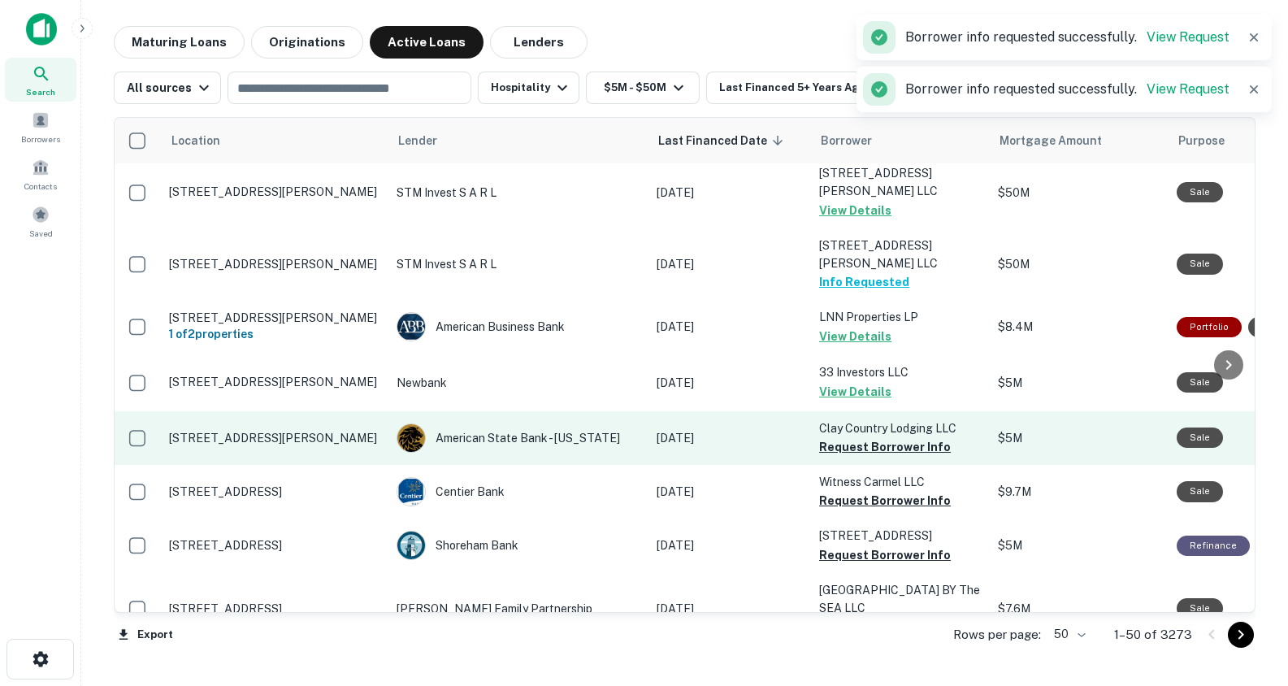
scroll to position [552, 1]
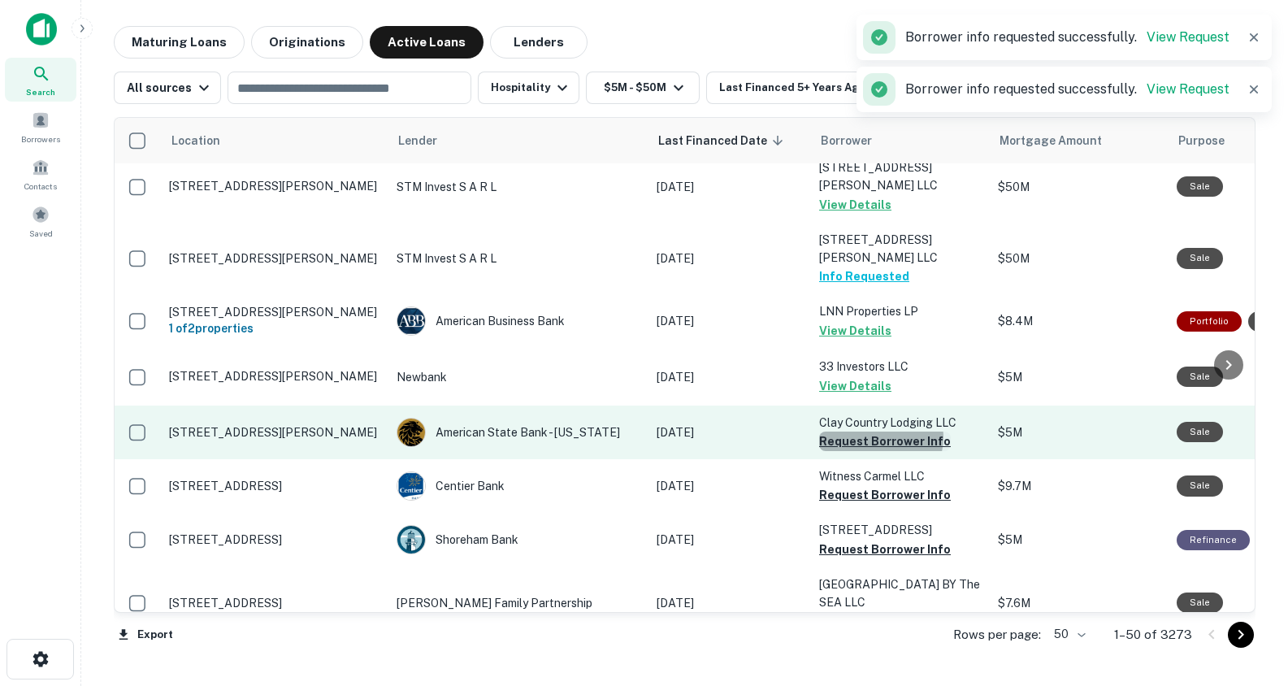
click at [878, 431] on button "Request Borrower Info" at bounding box center [885, 441] width 132 height 20
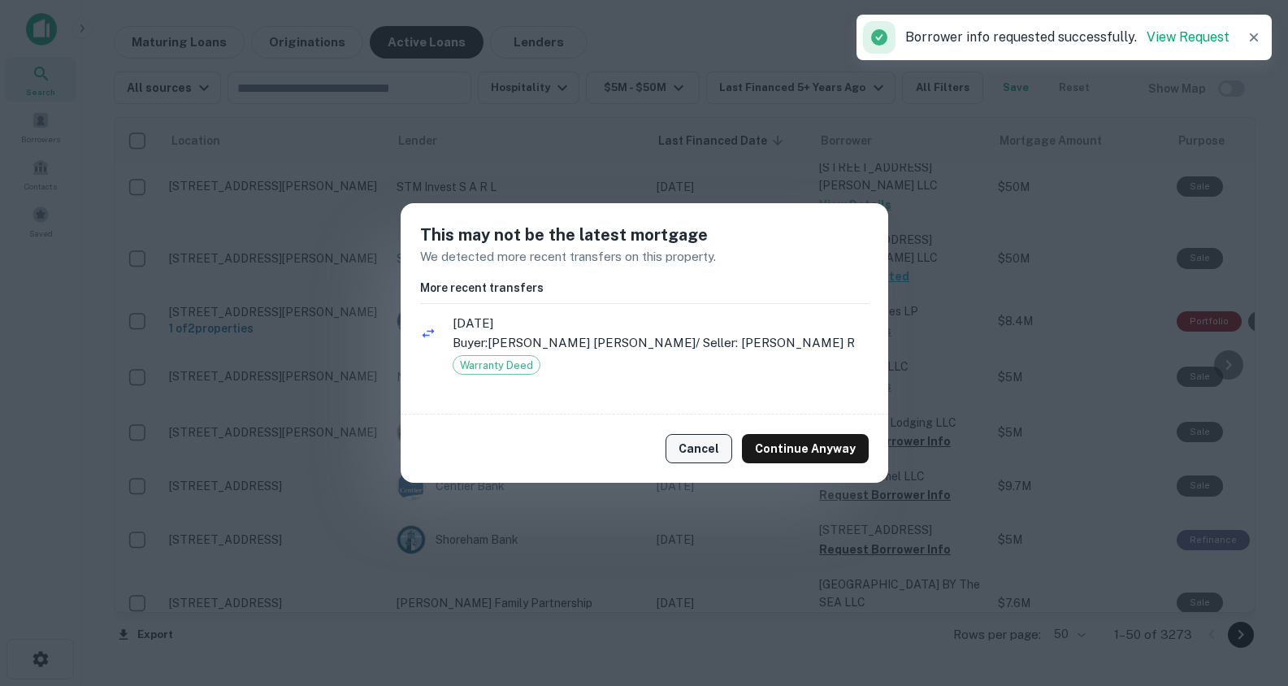
click at [713, 443] on button "Cancel" at bounding box center [698, 448] width 67 height 29
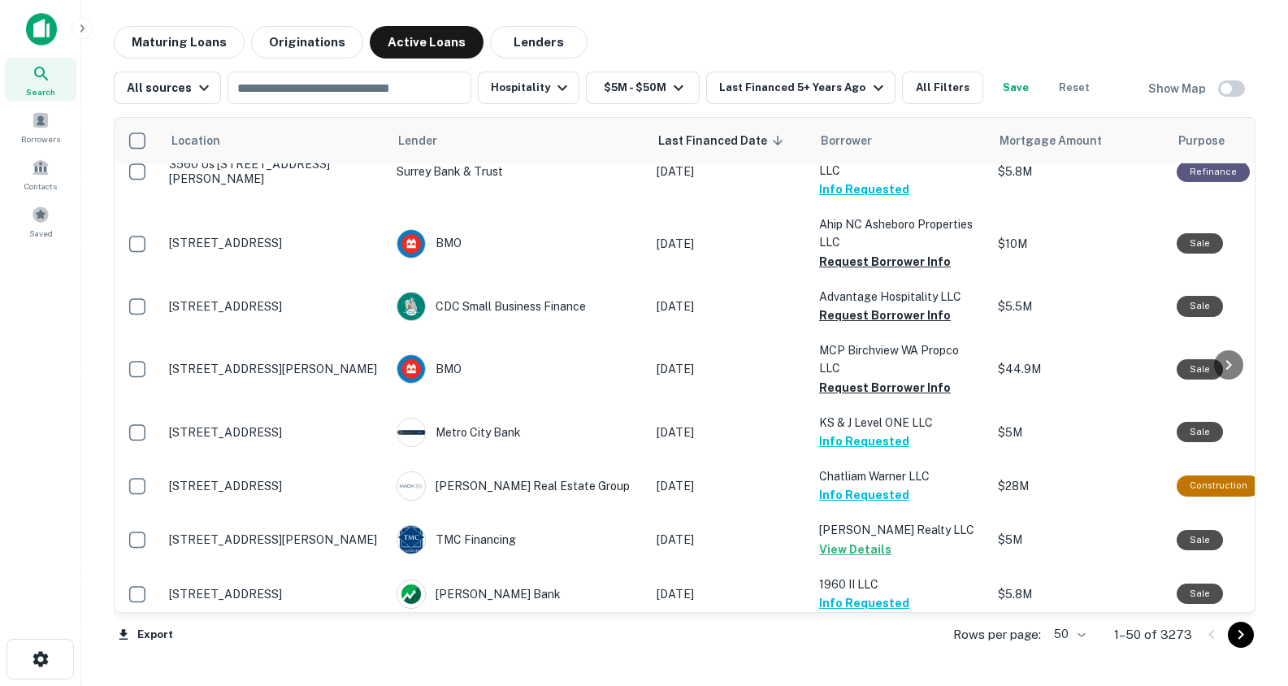
scroll to position [0, 1]
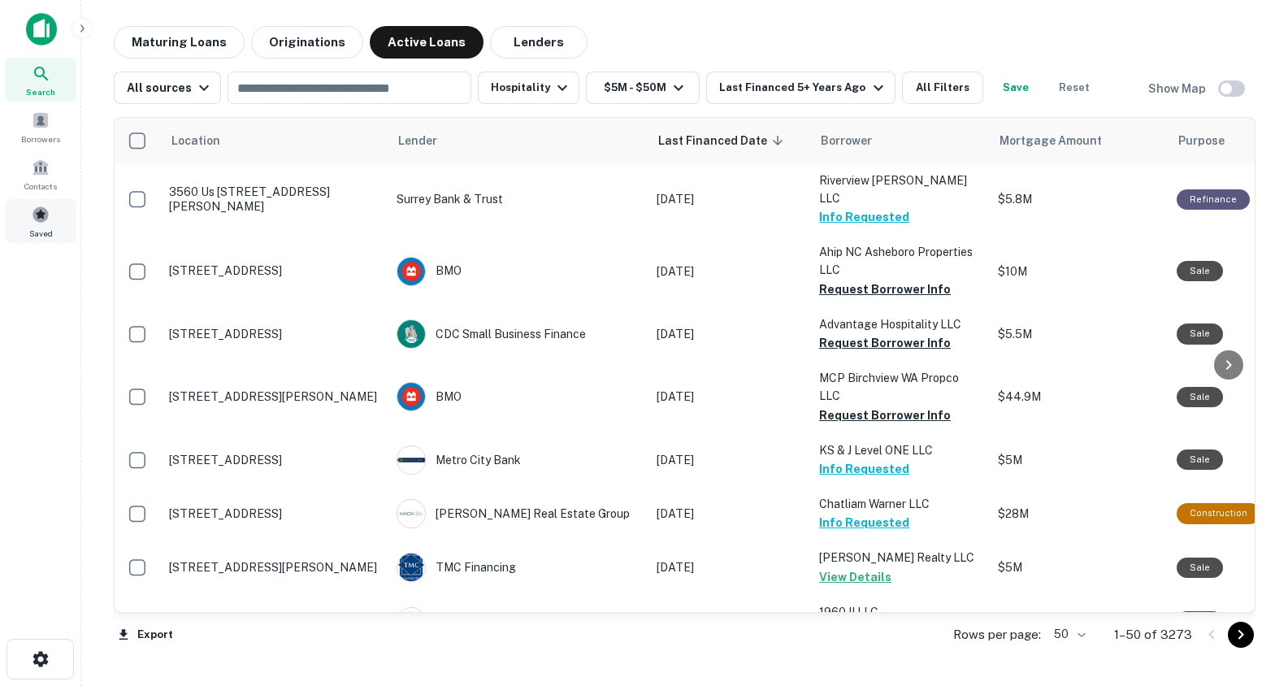
click at [48, 219] on span at bounding box center [41, 215] width 18 height 18
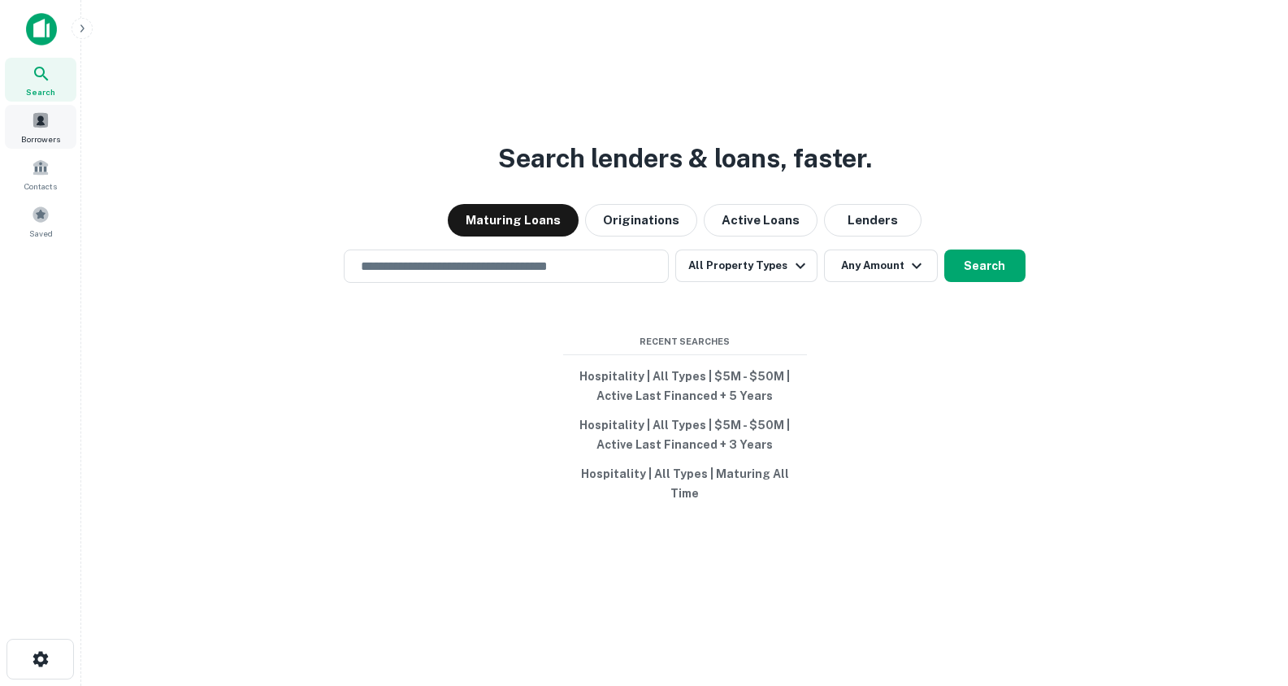
click at [50, 134] on span "Borrowers" at bounding box center [40, 138] width 39 height 13
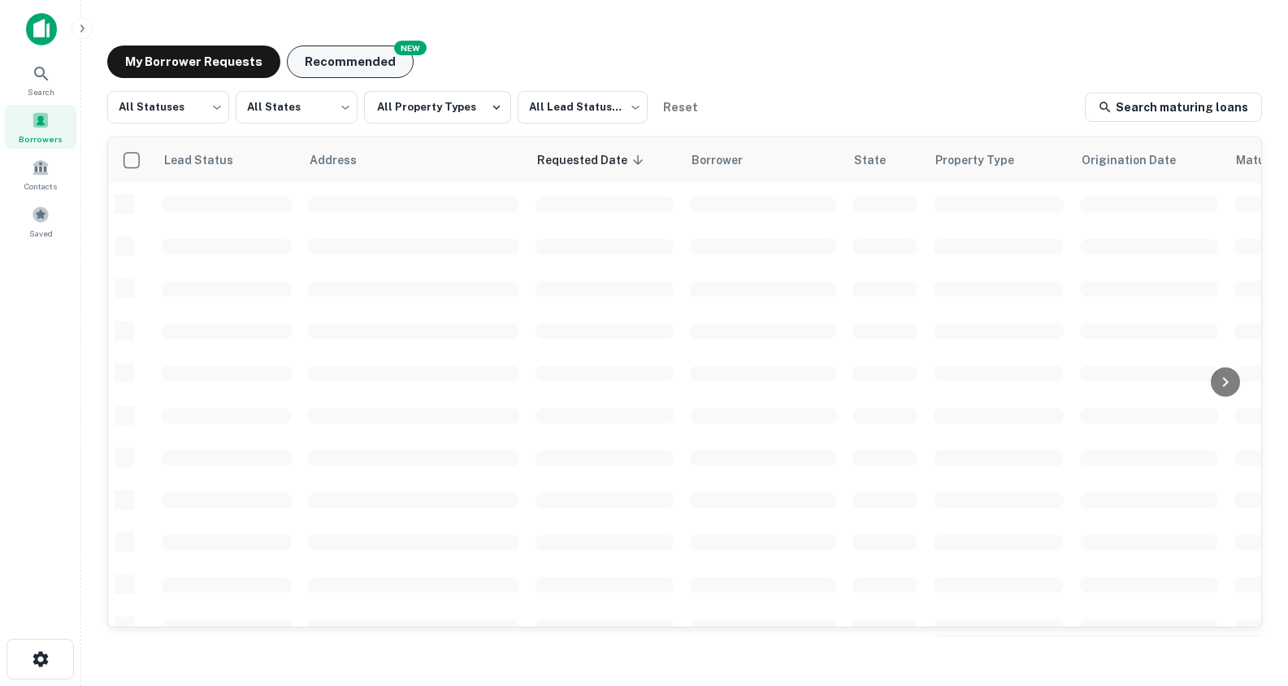
click at [370, 60] on button "Recommended" at bounding box center [350, 62] width 127 height 33
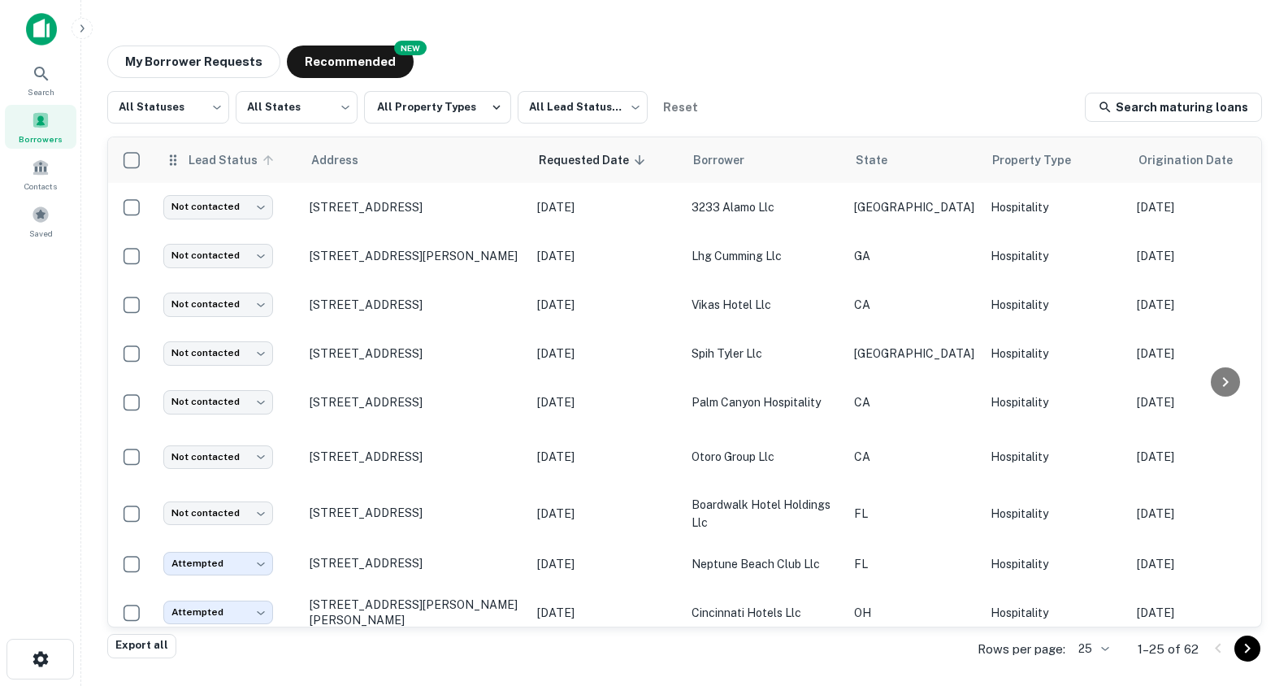
click at [249, 163] on span "Lead Status" at bounding box center [233, 160] width 91 height 20
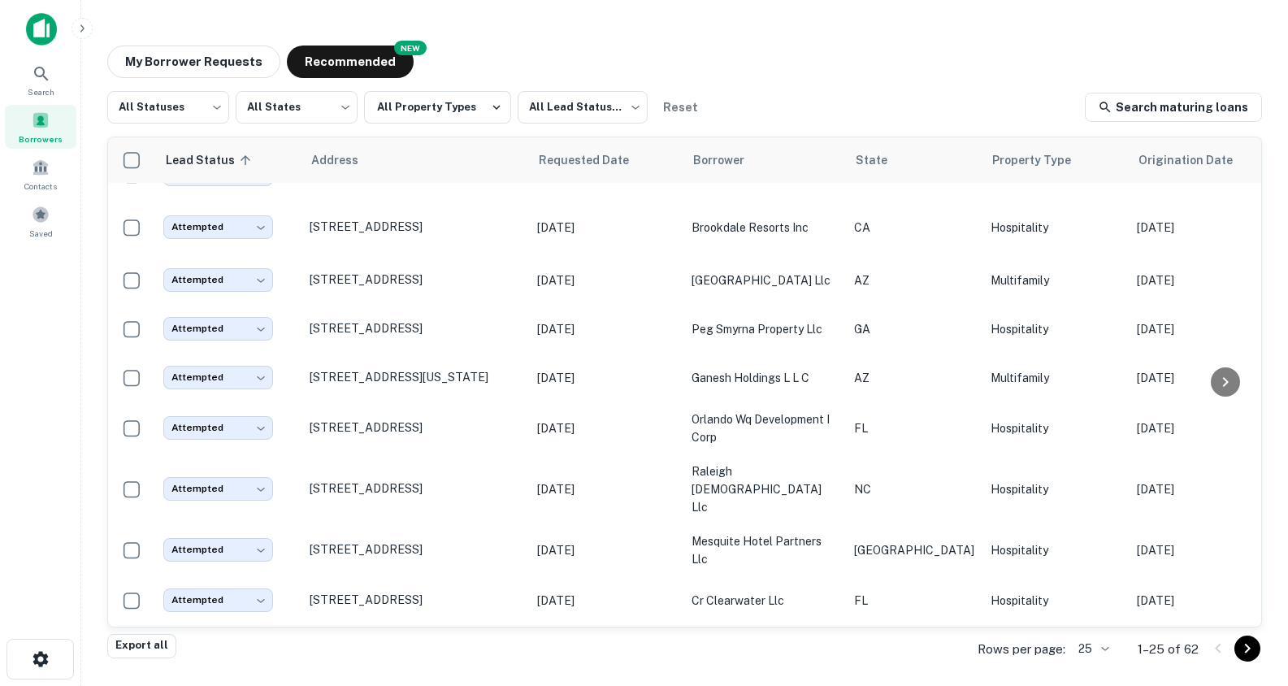
scroll to position [887, 0]
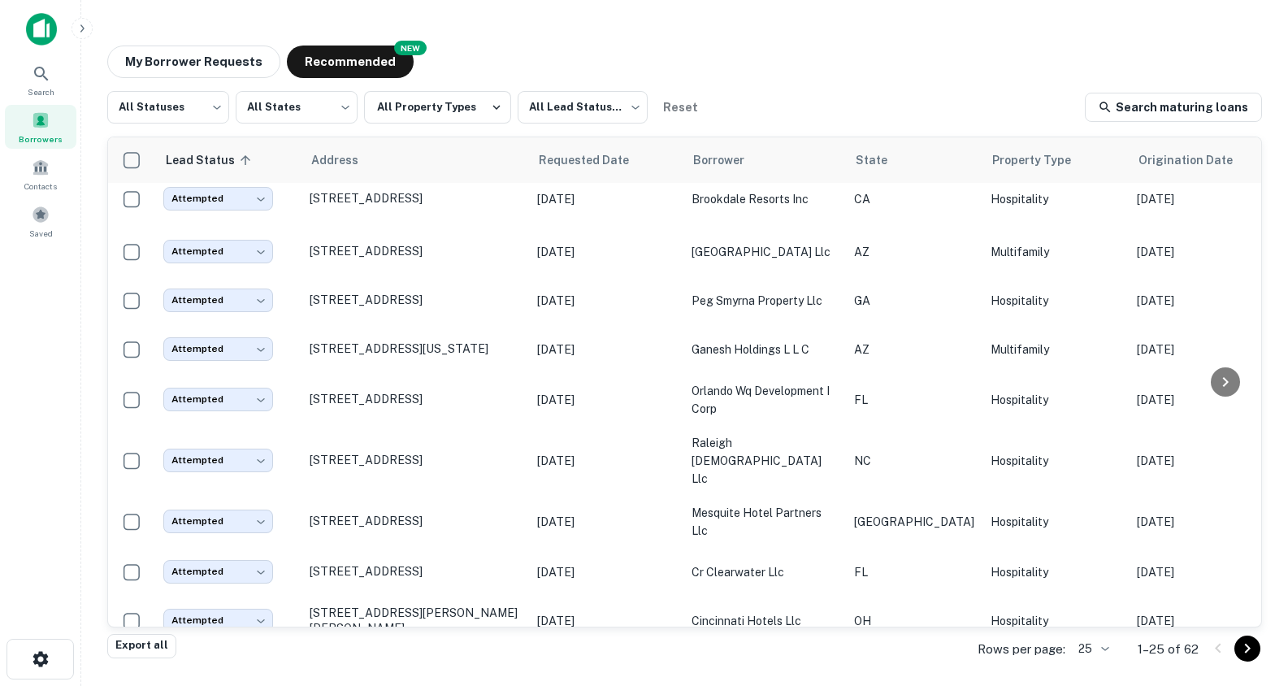
click at [1096, 654] on body "Search Borrowers Contacts Saved My Borrower Requests NEW Recommended All Status…" at bounding box center [644, 343] width 1288 height 686
click at [1100, 613] on li "500" at bounding box center [1093, 622] width 55 height 29
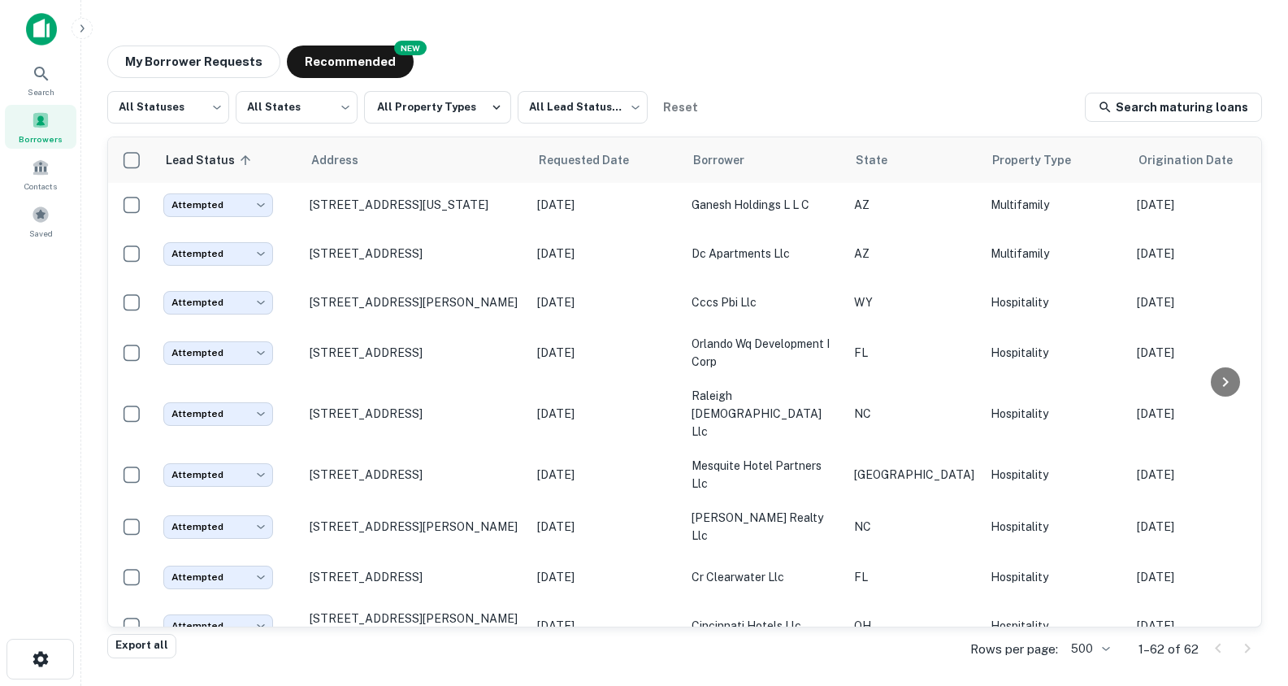
scroll to position [2769, 0]
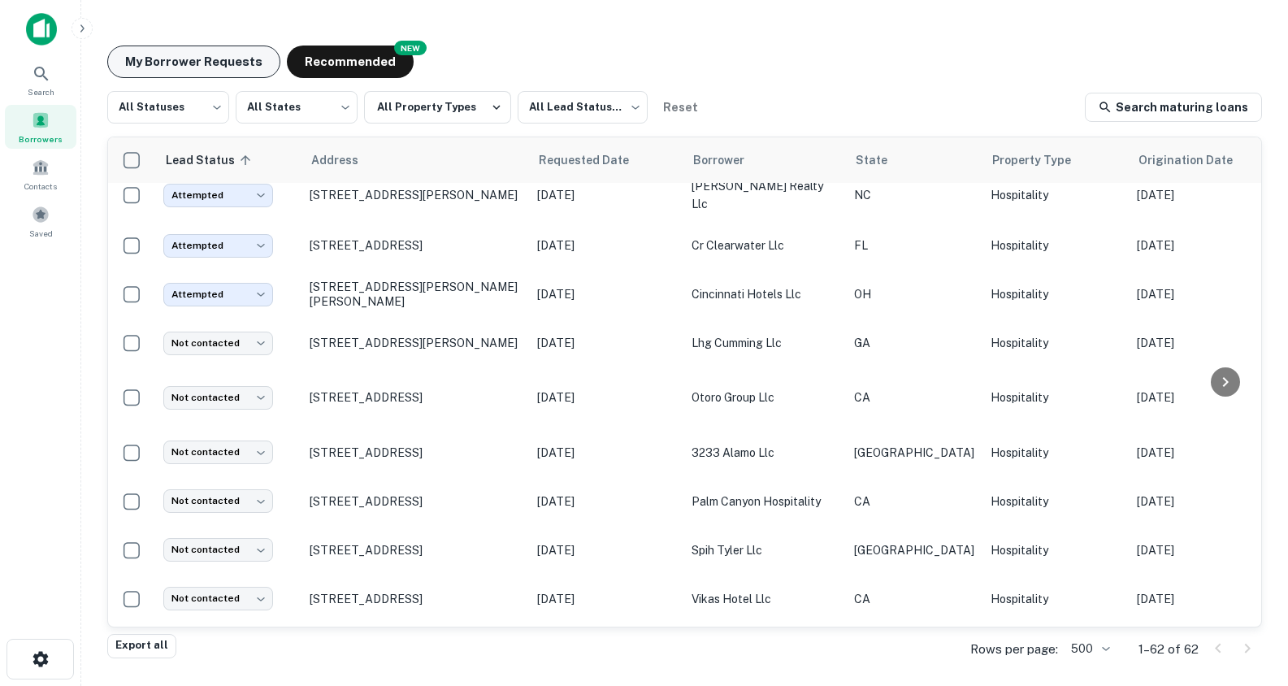
click at [190, 50] on button "My Borrower Requests" at bounding box center [193, 62] width 173 height 33
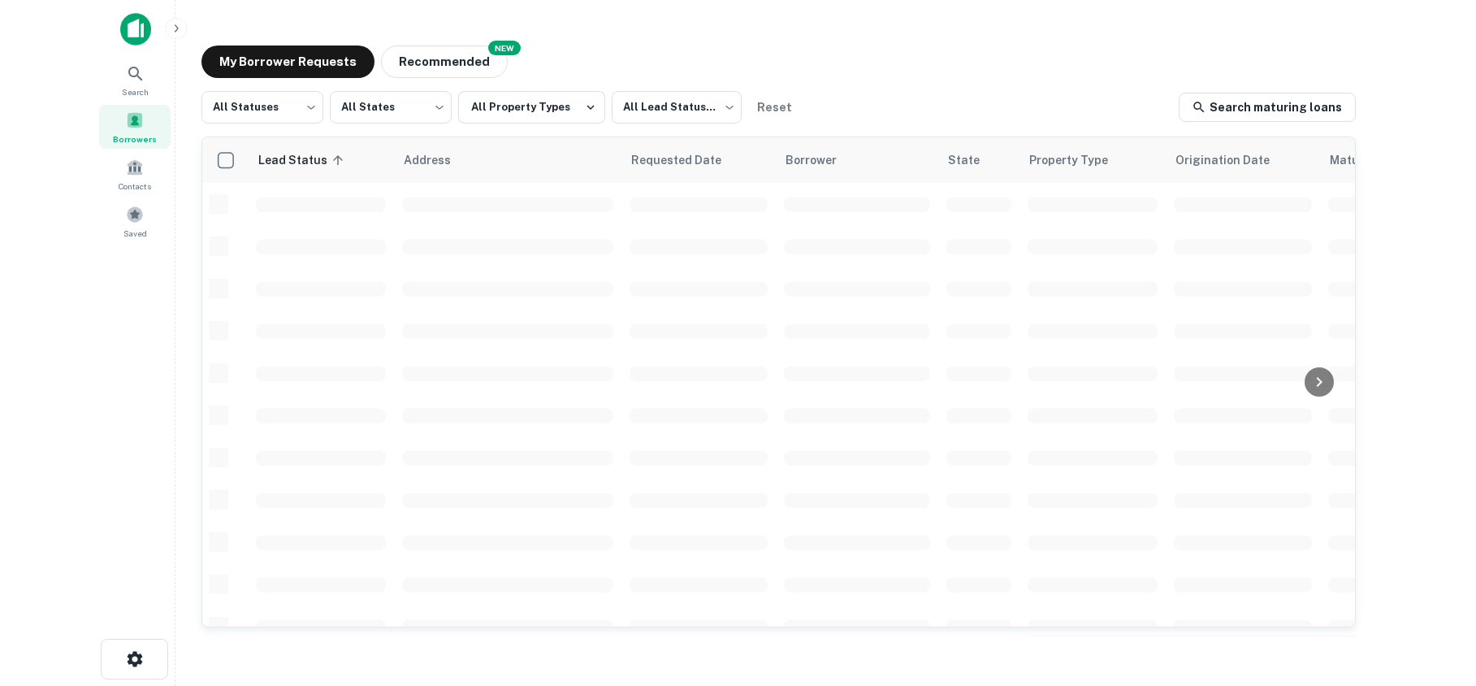
scroll to position [0, 7]
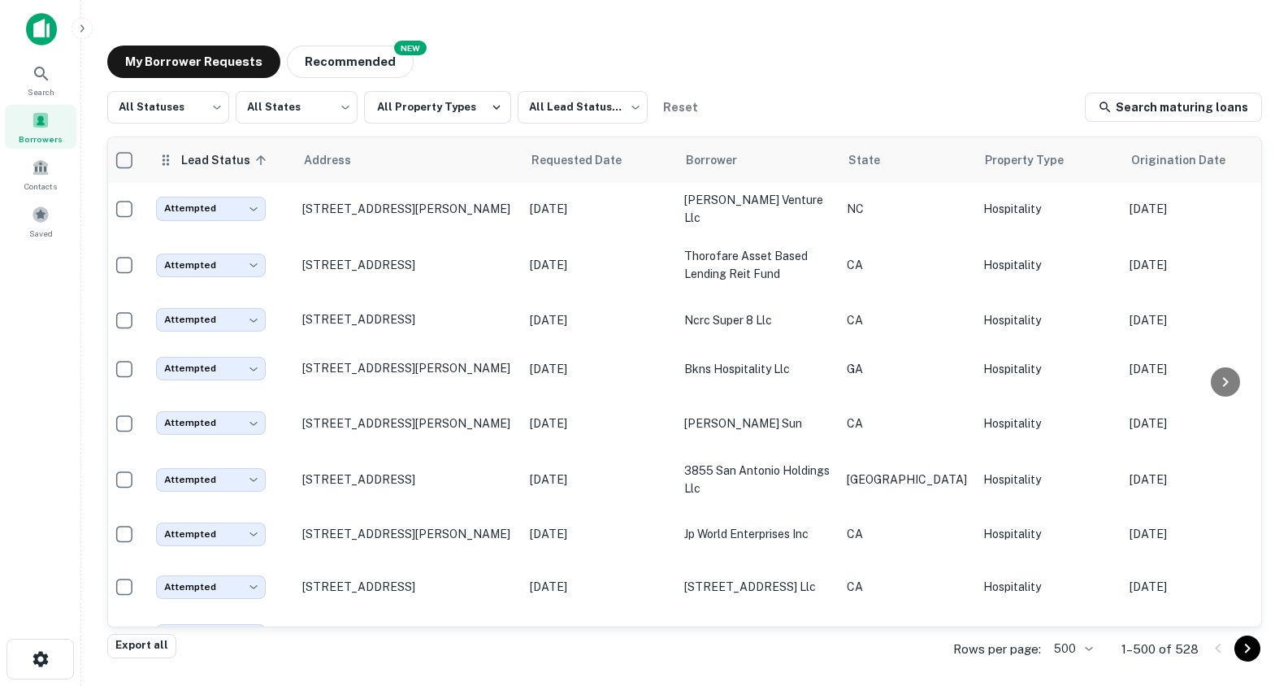
click at [215, 158] on span "Lead Status sorted ascending" at bounding box center [225, 160] width 91 height 20
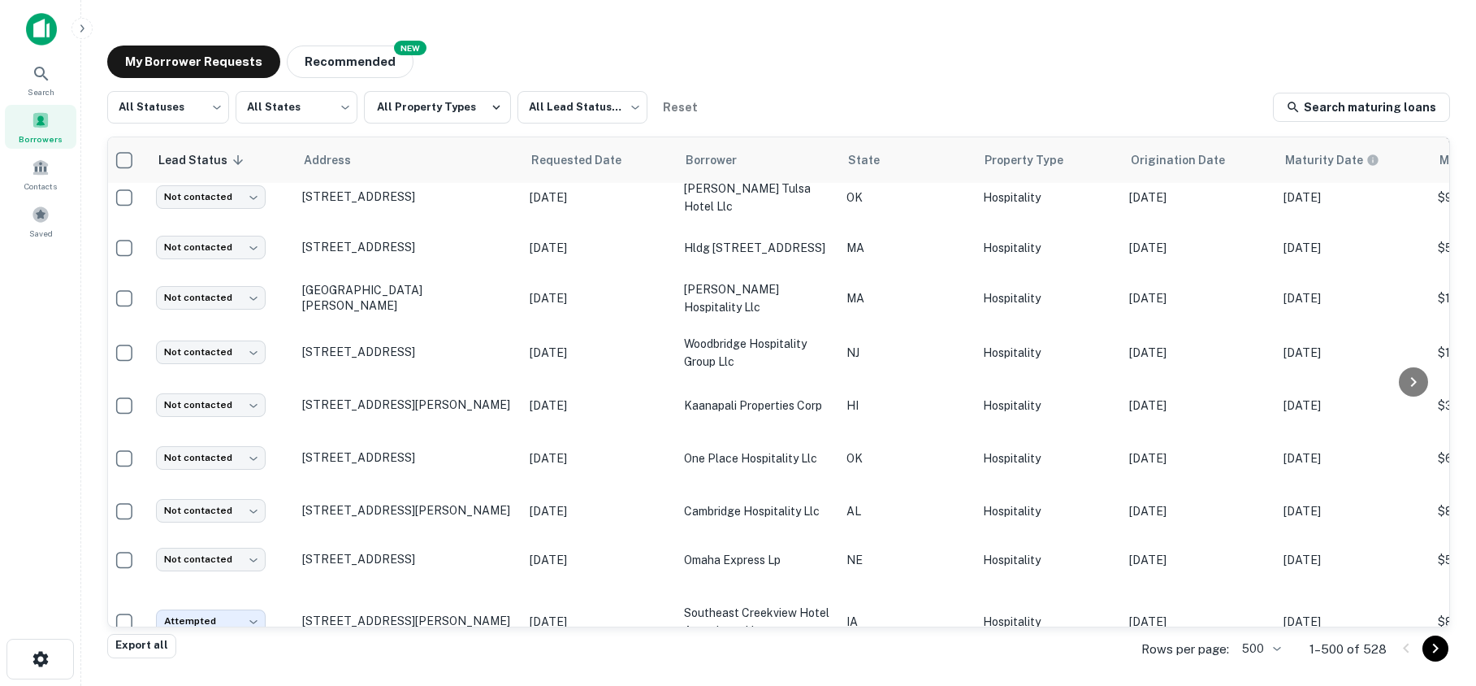
scroll to position [2933, 7]
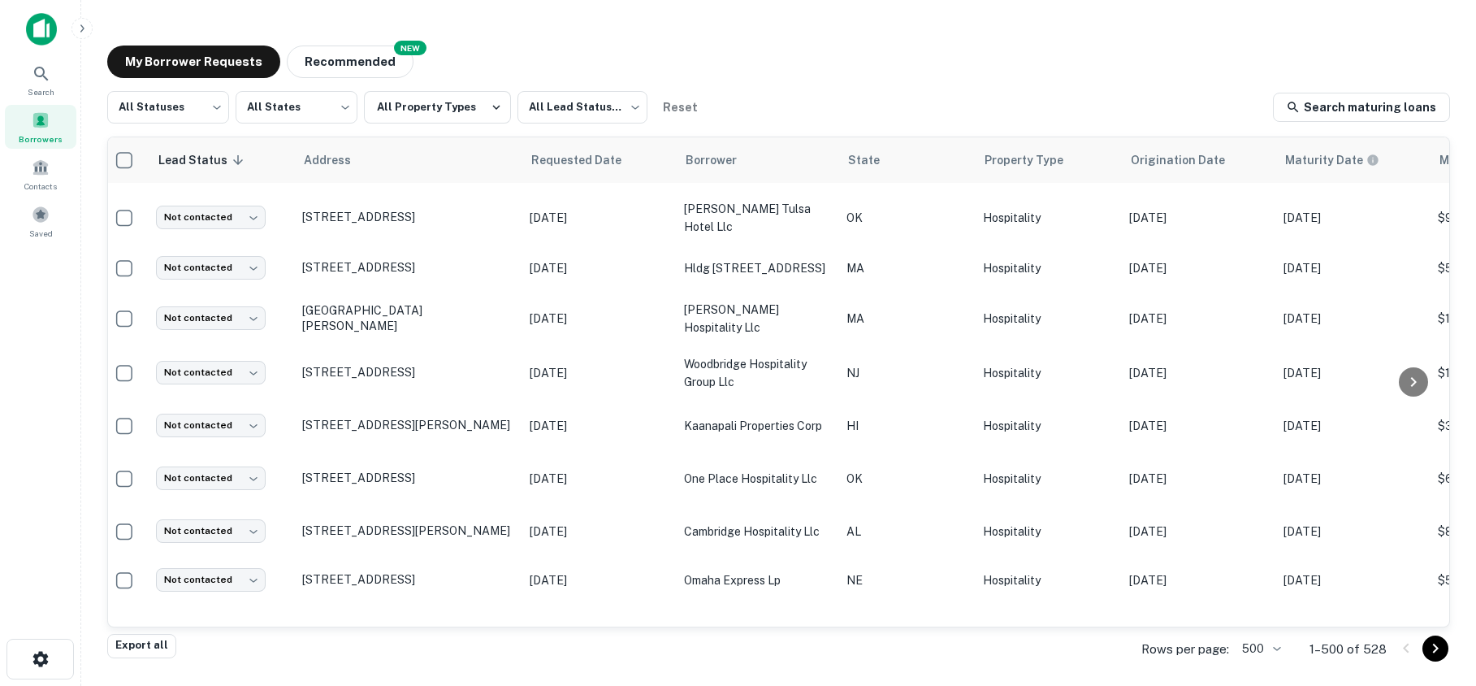
click at [1263, 651] on body "Search Borrowers Contacts Saved My Borrower Requests NEW Recommended All Status…" at bounding box center [738, 343] width 1476 height 686
click at [1270, 558] on li "100" at bounding box center [1262, 563] width 55 height 29
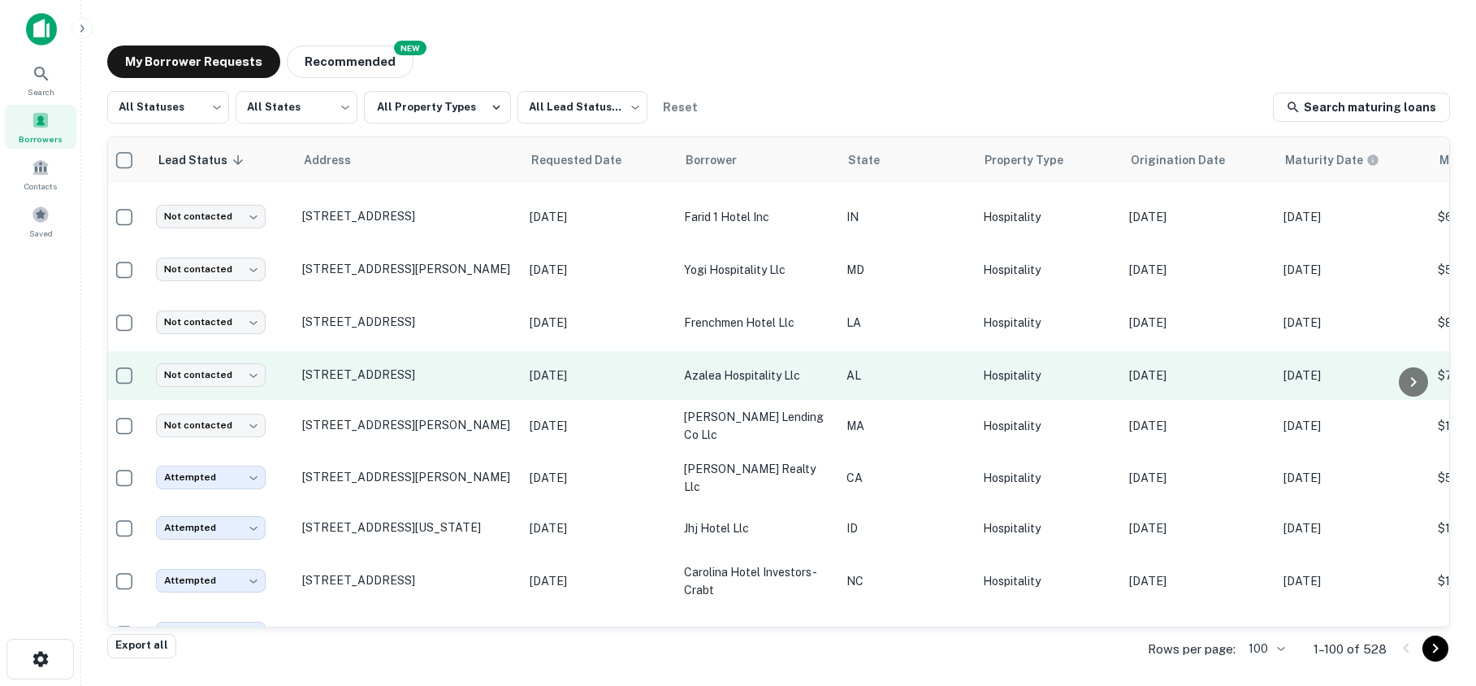
scroll to position [3080, 7]
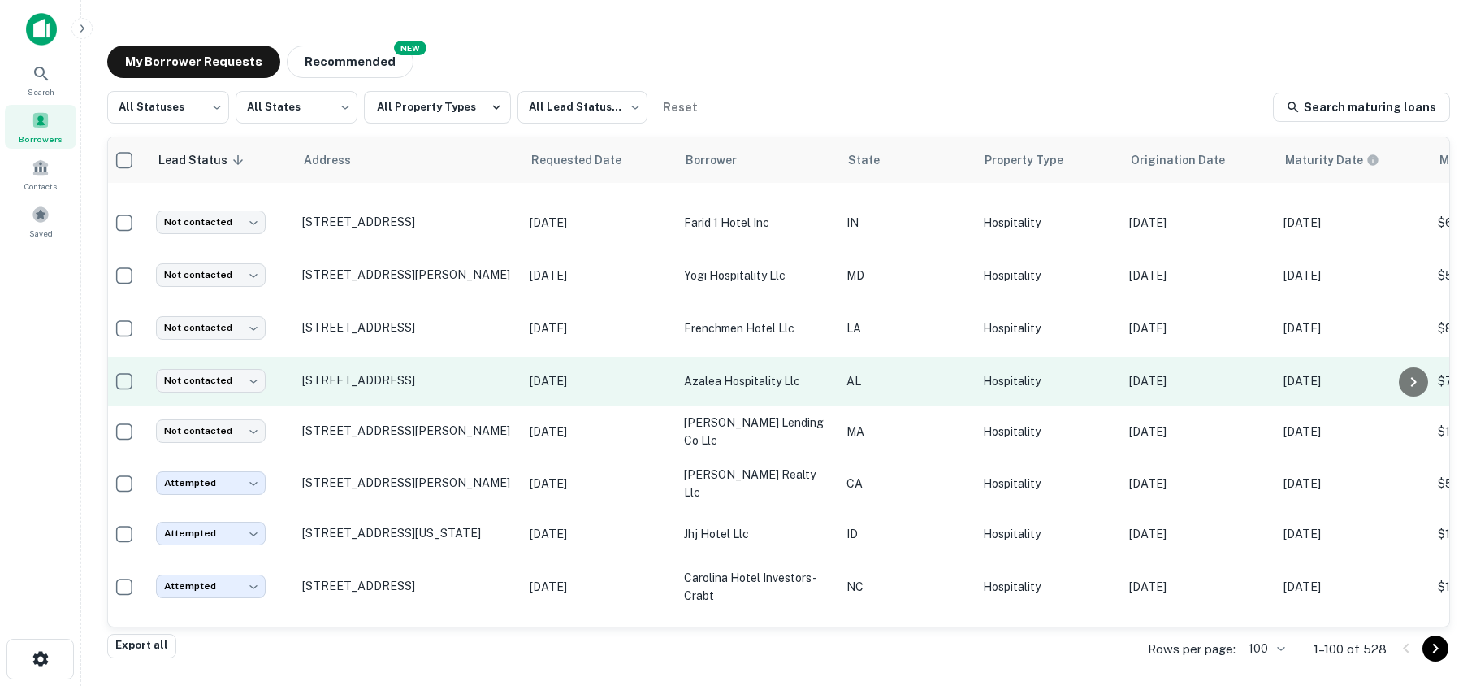
click at [137, 370] on td at bounding box center [124, 381] width 47 height 49
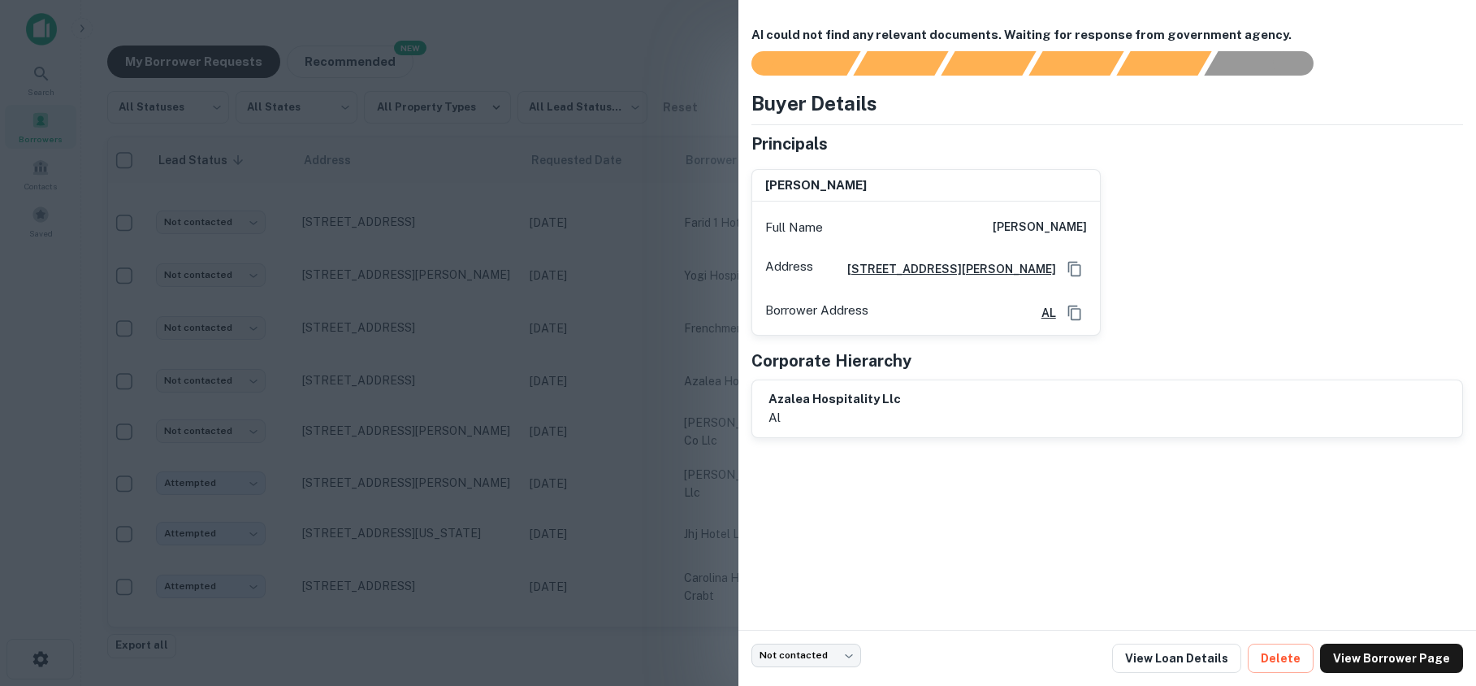
click at [276, 318] on div at bounding box center [738, 343] width 1476 height 686
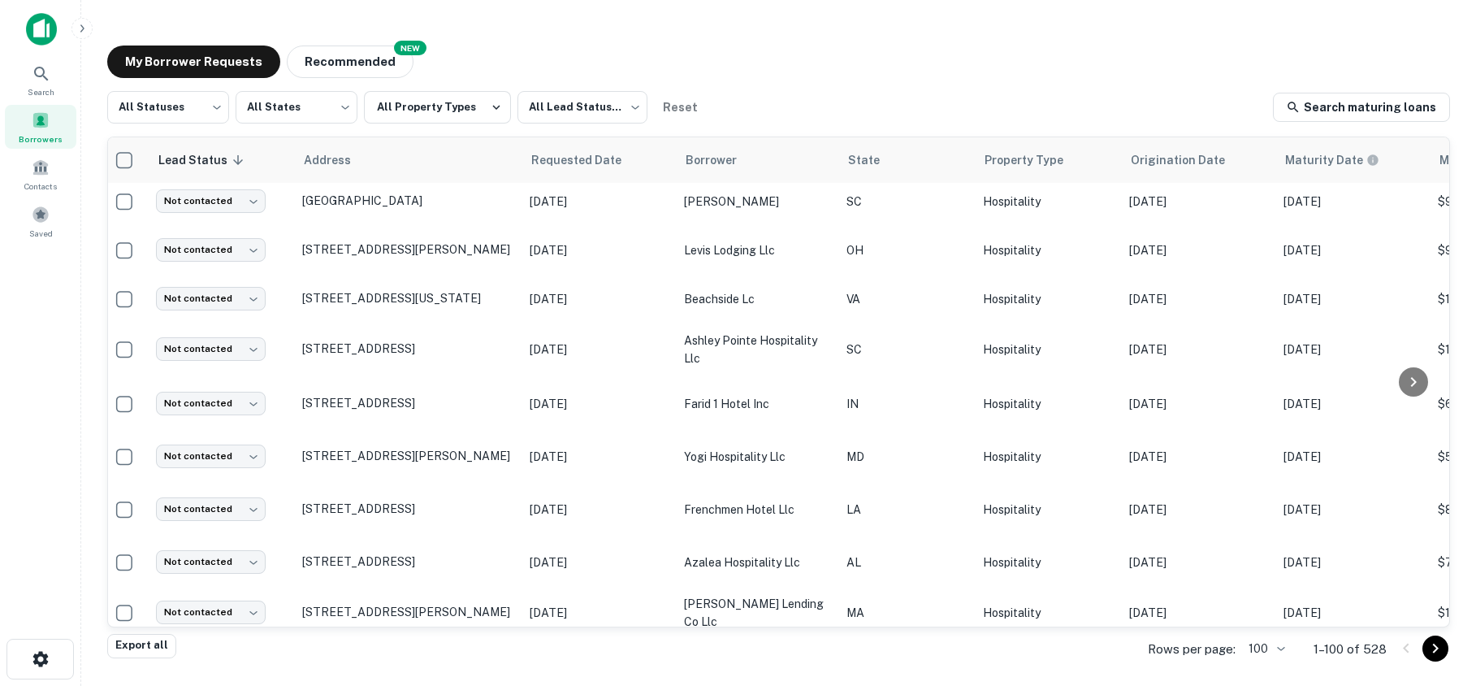
scroll to position [2901, 7]
click at [584, 95] on body "Search Borrowers Contacts Saved My Borrower Requests NEW Recommended All Status…" at bounding box center [738, 343] width 1476 height 686
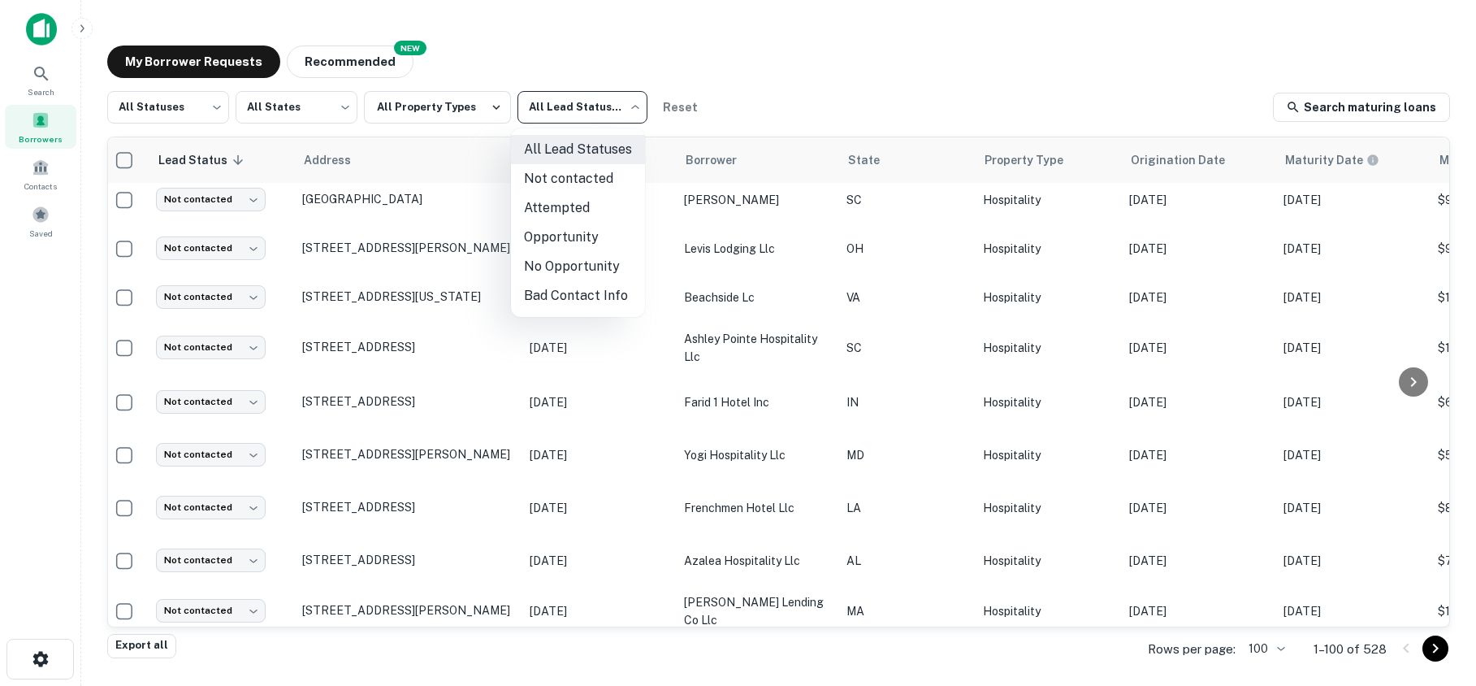
click at [550, 172] on li "Not contacted" at bounding box center [578, 178] width 134 height 29
type input "****"
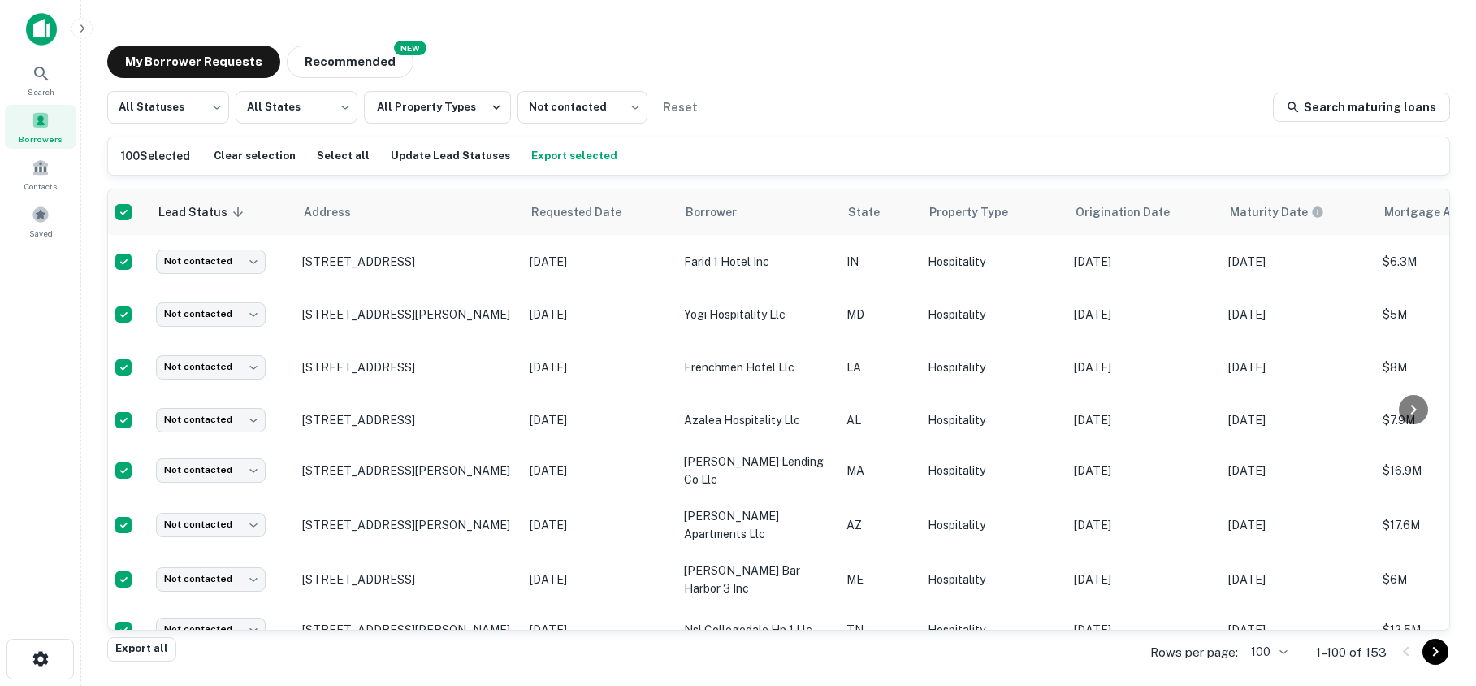
scroll to position [0, 7]
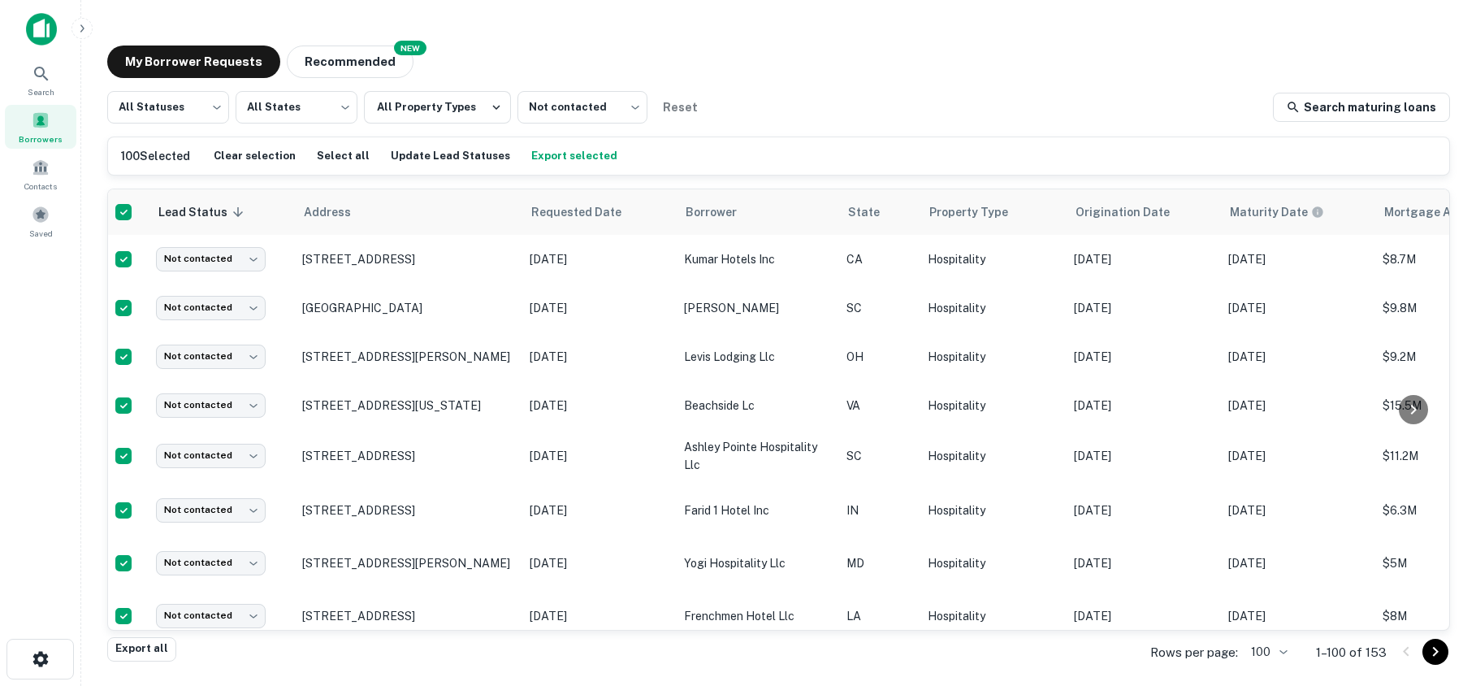
click at [1287, 648] on div "Rows per page: 100 *** 1–100 of 153" at bounding box center [1290, 653] width 319 height 44
click at [1282, 652] on body "Search Borrowers Contacts Saved My Borrower Requests NEW Recommended All Status…" at bounding box center [738, 343] width 1476 height 686
click at [1271, 614] on li "500" at bounding box center [1270, 622] width 55 height 29
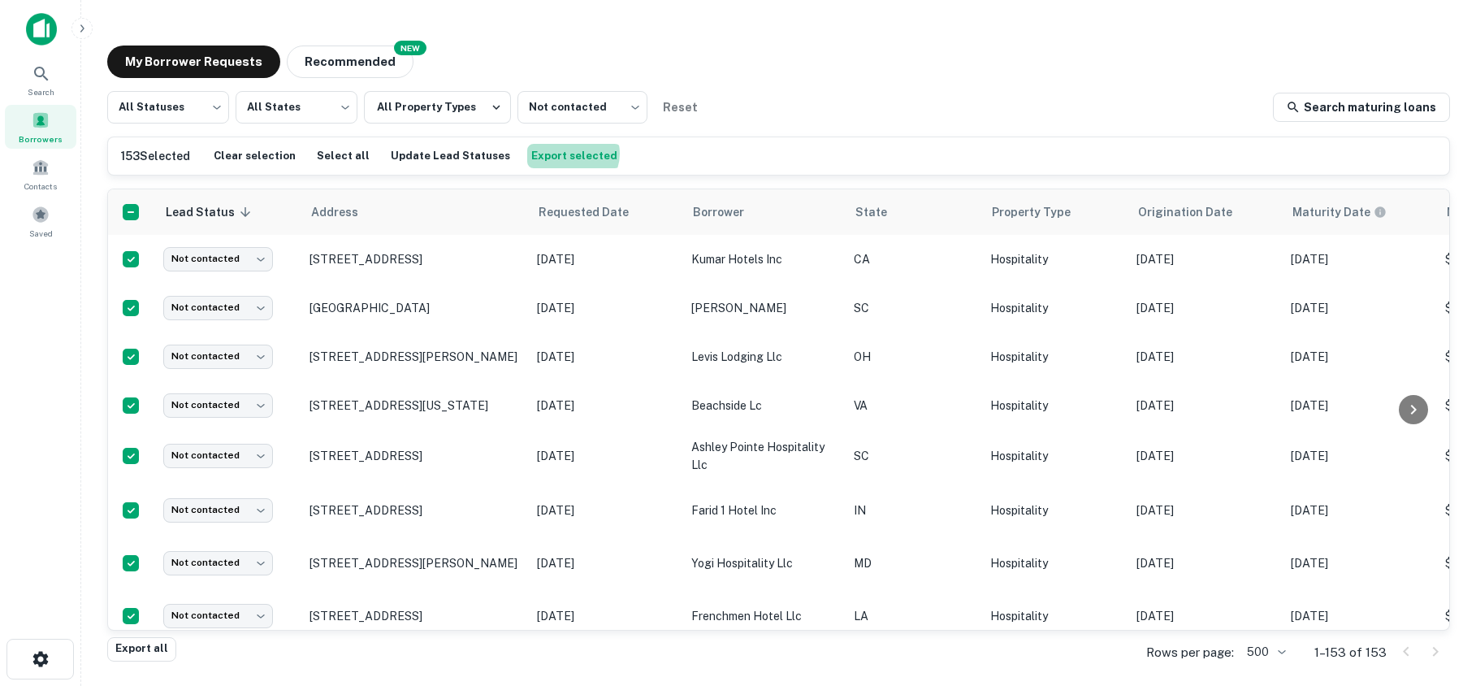
click at [553, 154] on button "Export selected" at bounding box center [574, 156] width 94 height 24
click at [405, 158] on button "Update Lead Statuses" at bounding box center [451, 156] width 128 height 24
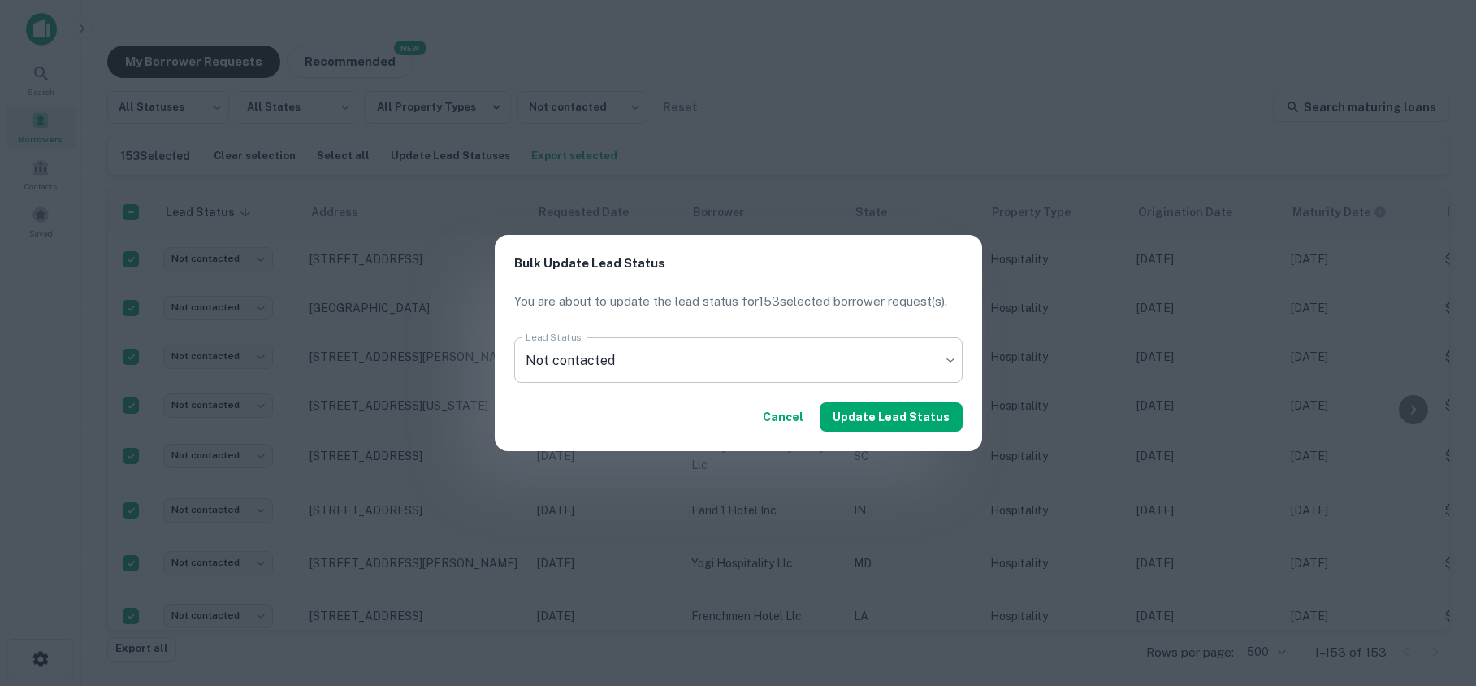
click at [597, 360] on body "Search Borrowers Contacts Saved My Borrower Requests NEW Recommended All Status…" at bounding box center [738, 343] width 1476 height 686
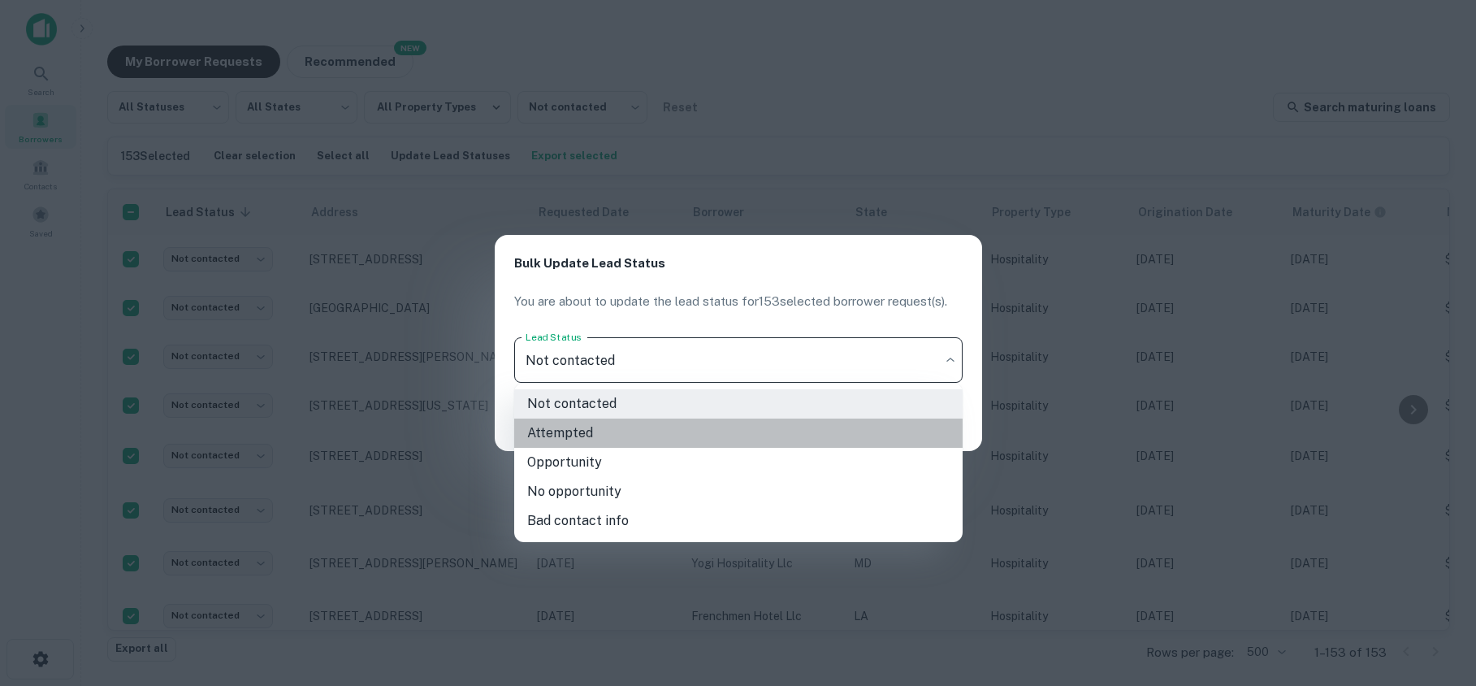
click at [584, 437] on li "Attempted" at bounding box center [738, 432] width 449 height 29
type input "*********"
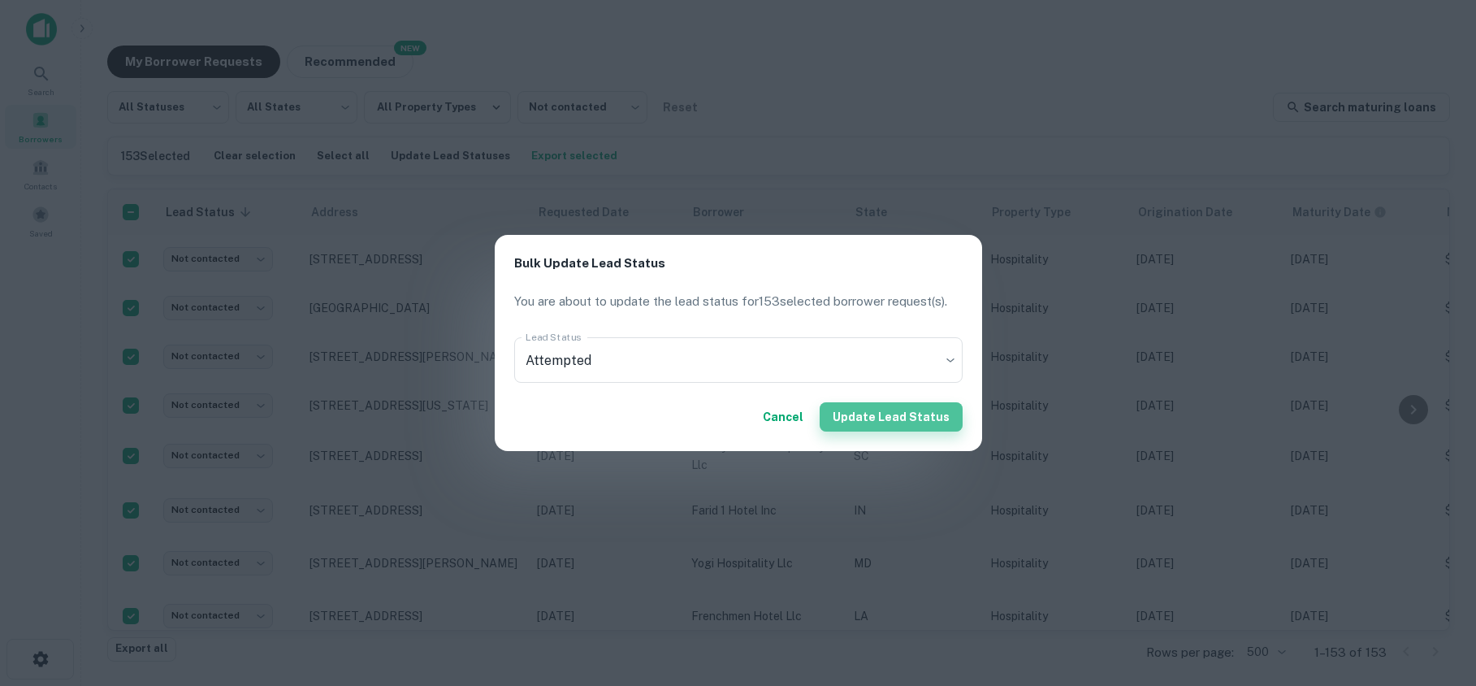
click at [919, 416] on button "Update Lead Status" at bounding box center [891, 416] width 143 height 29
